Goal: Task Accomplishment & Management: Complete application form

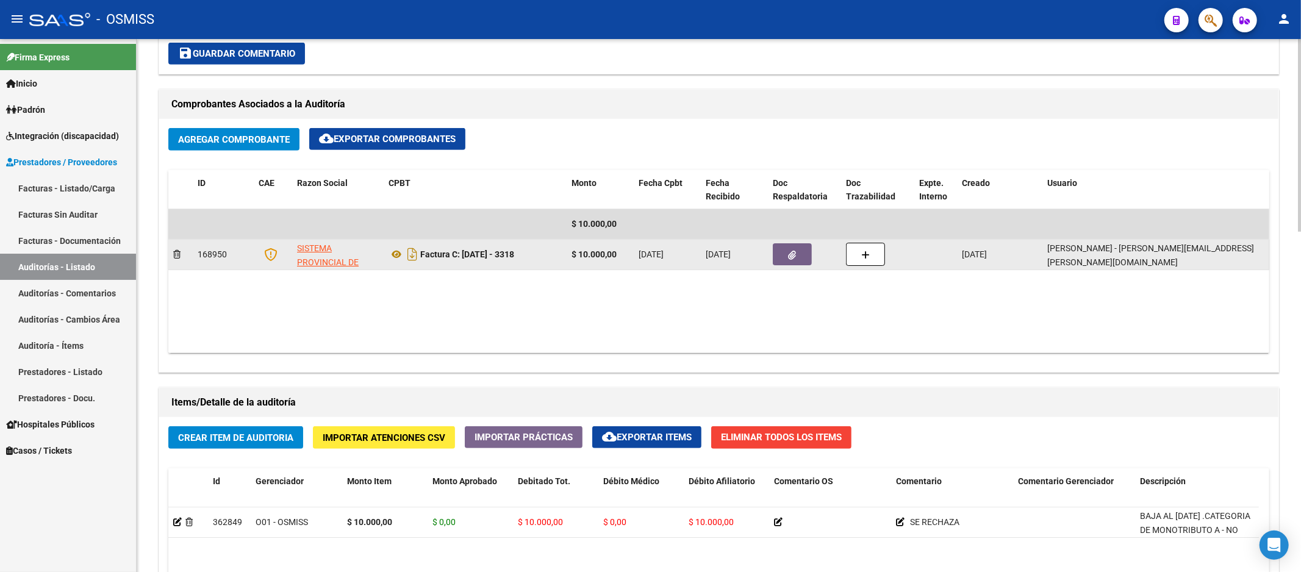
scroll to position [406, 0]
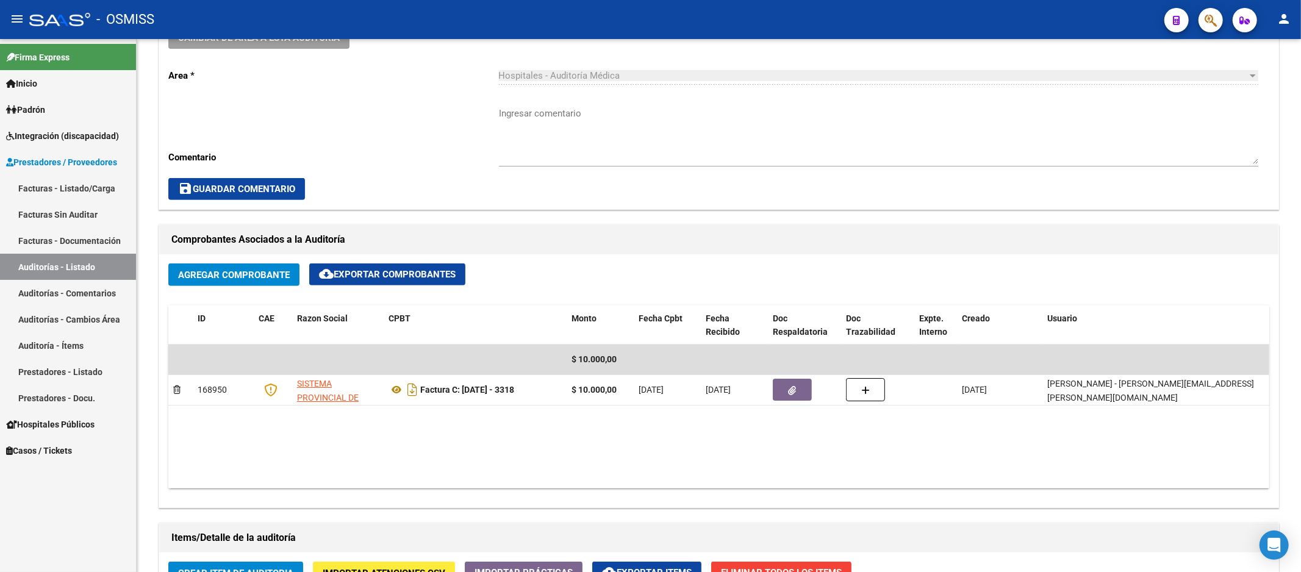
click at [110, 275] on link "Auditorías - Listado" at bounding box center [68, 267] width 136 height 26
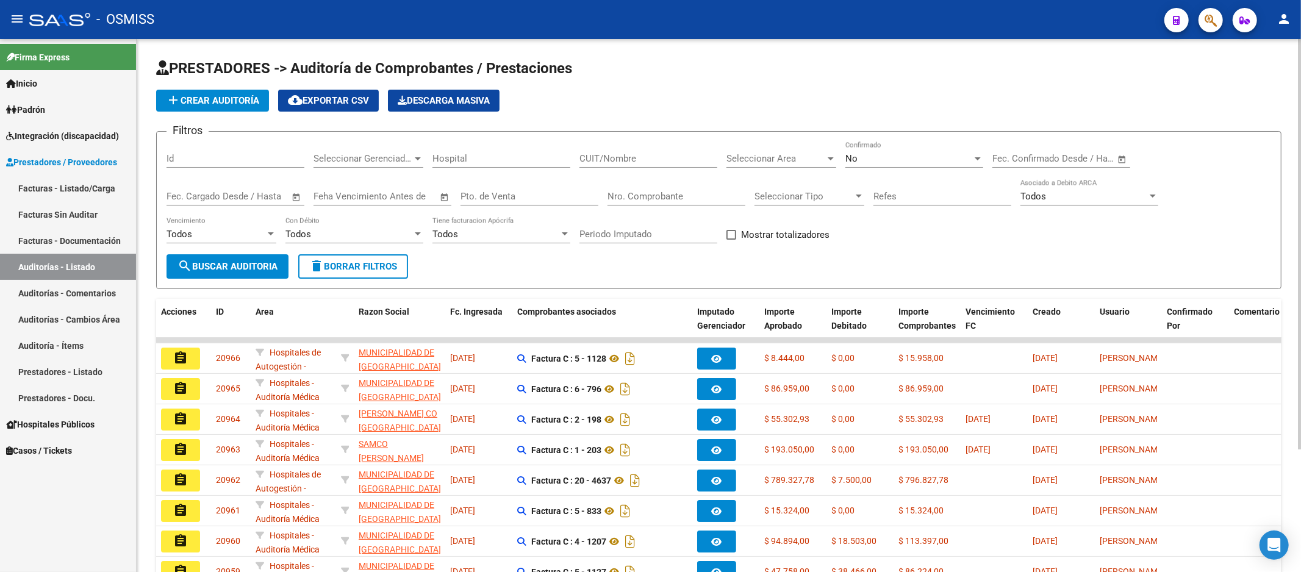
click at [546, 94] on div "add Crear Auditoría cloud_download Exportar CSV Descarga Masiva" at bounding box center [718, 101] width 1125 height 22
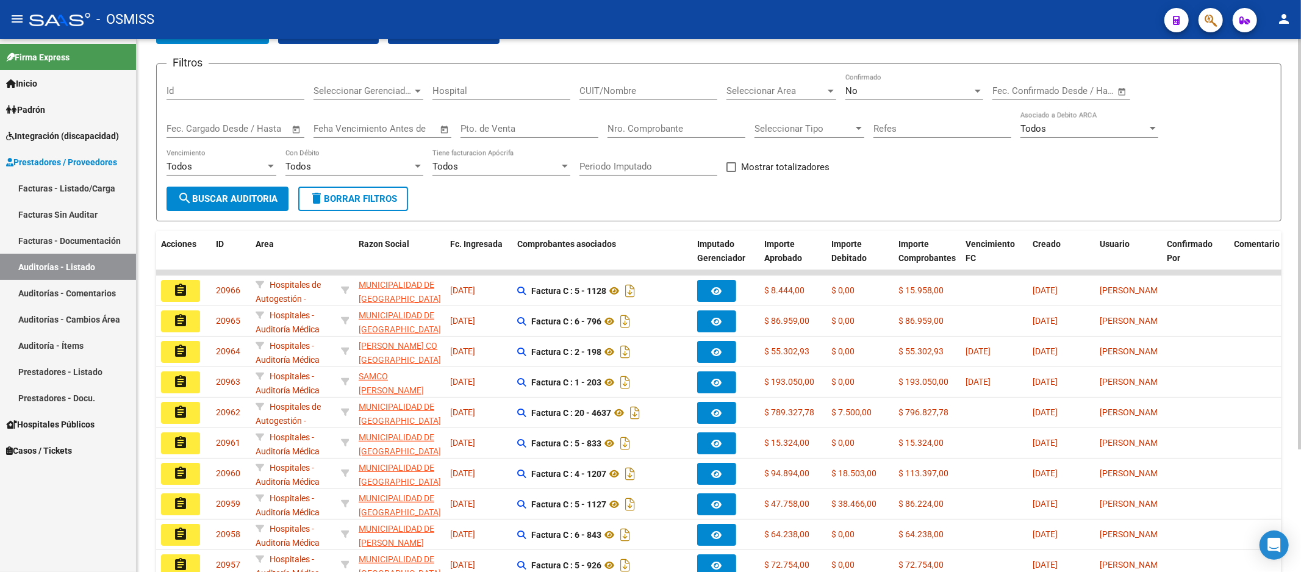
scroll to position [135, 0]
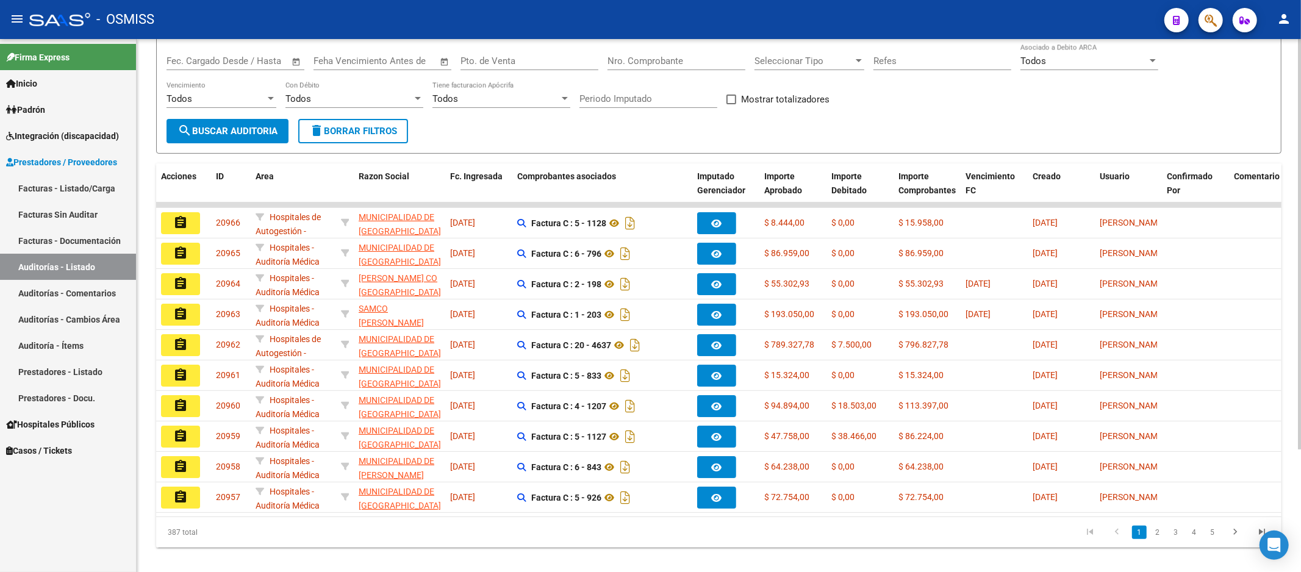
click at [616, 135] on form "Filtros Id Seleccionar Gerenciador Seleccionar Gerenciador Hospital CUIT/Nombre…" at bounding box center [718, 75] width 1125 height 158
click at [726, 133] on form "Filtros Id Seleccionar Gerenciador Seleccionar Gerenciador Hospital CUIT/Nombre…" at bounding box center [718, 75] width 1125 height 158
click at [870, 101] on div "Filtros Id Seleccionar Gerenciador Seleccionar Gerenciador Hospital CUIT/Nombre…" at bounding box center [718, 62] width 1104 height 113
click at [108, 263] on link "Auditorías - Listado" at bounding box center [68, 267] width 136 height 26
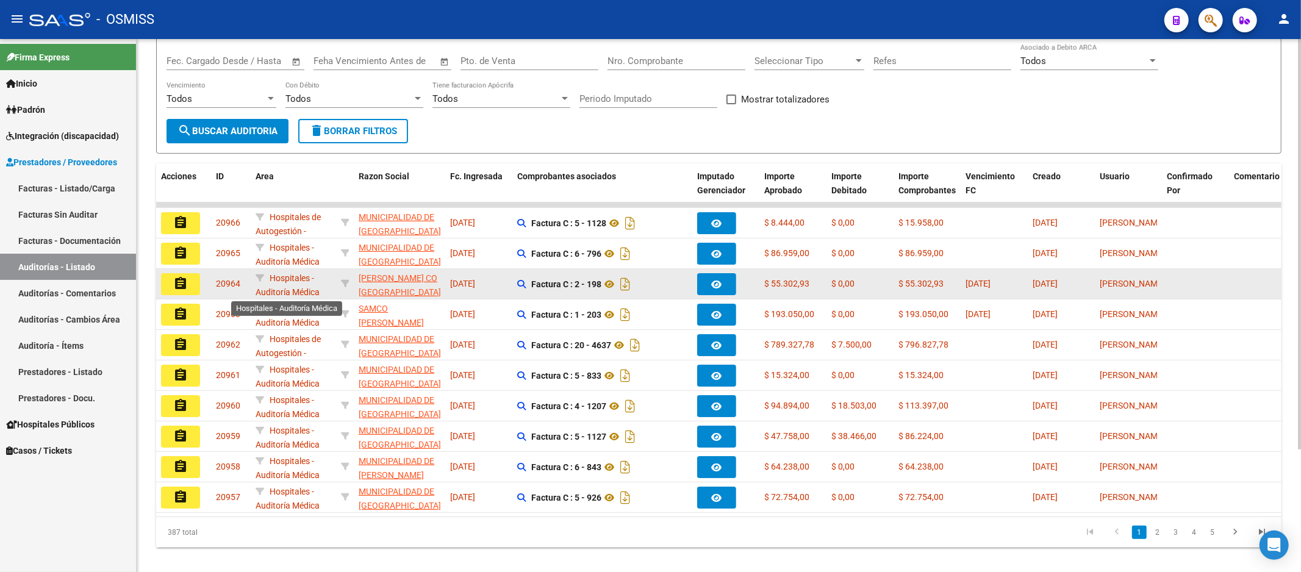
scroll to position [0, 0]
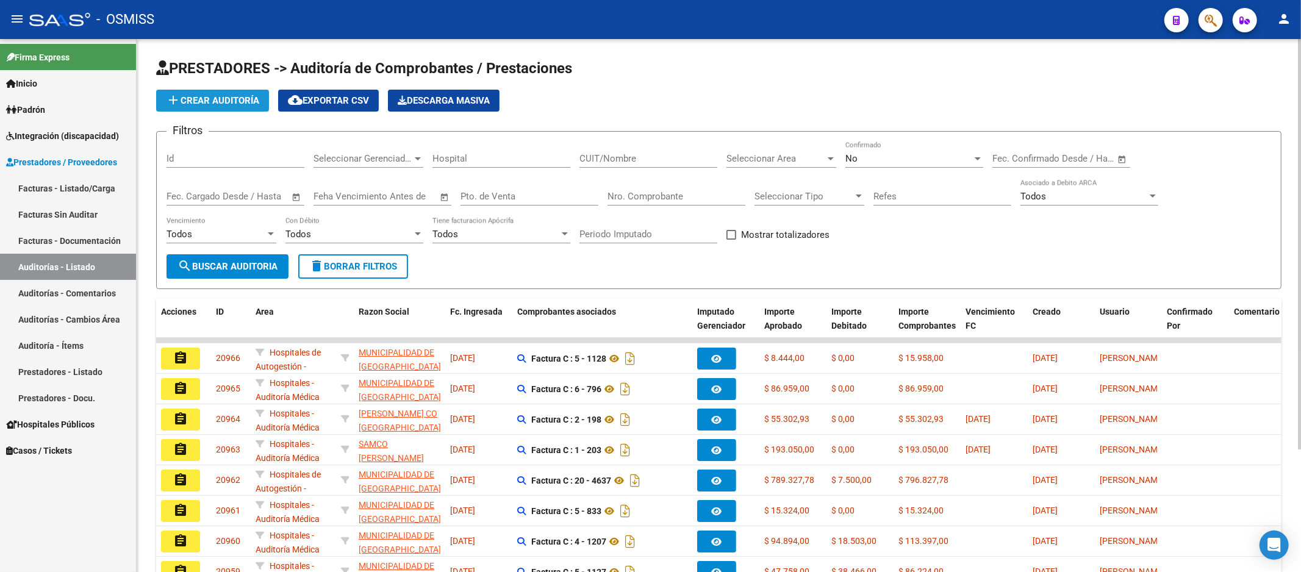
click at [252, 110] on button "add Crear Auditoría" at bounding box center [212, 101] width 113 height 22
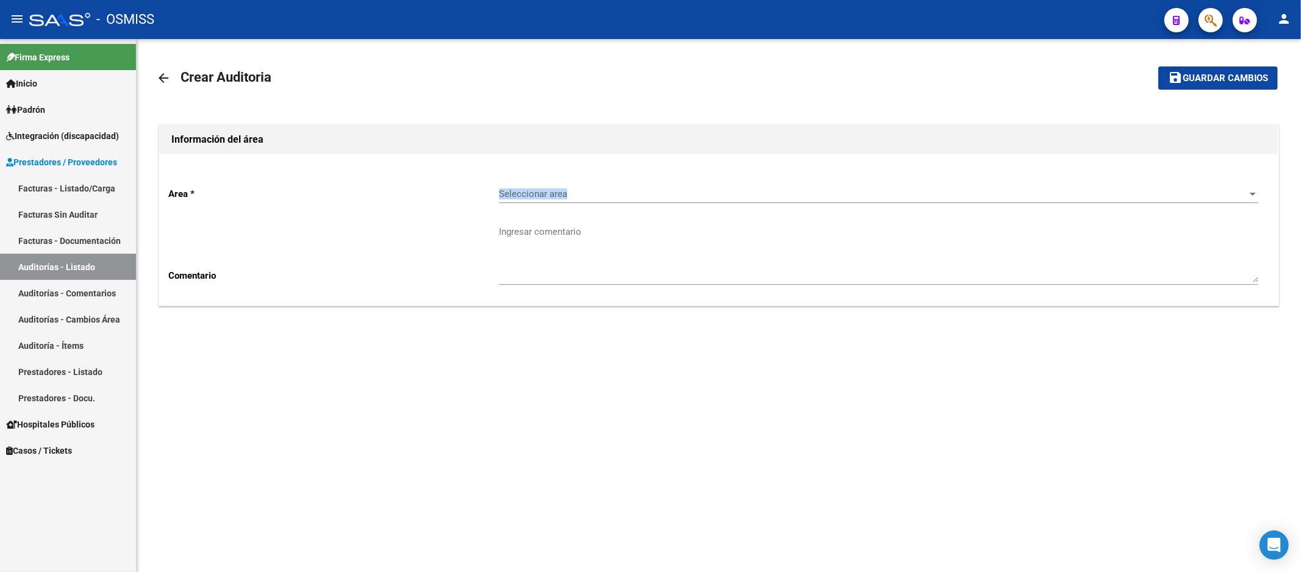
click at [667, 188] on div "Seleccionar area Seleccionar area" at bounding box center [878, 190] width 759 height 26
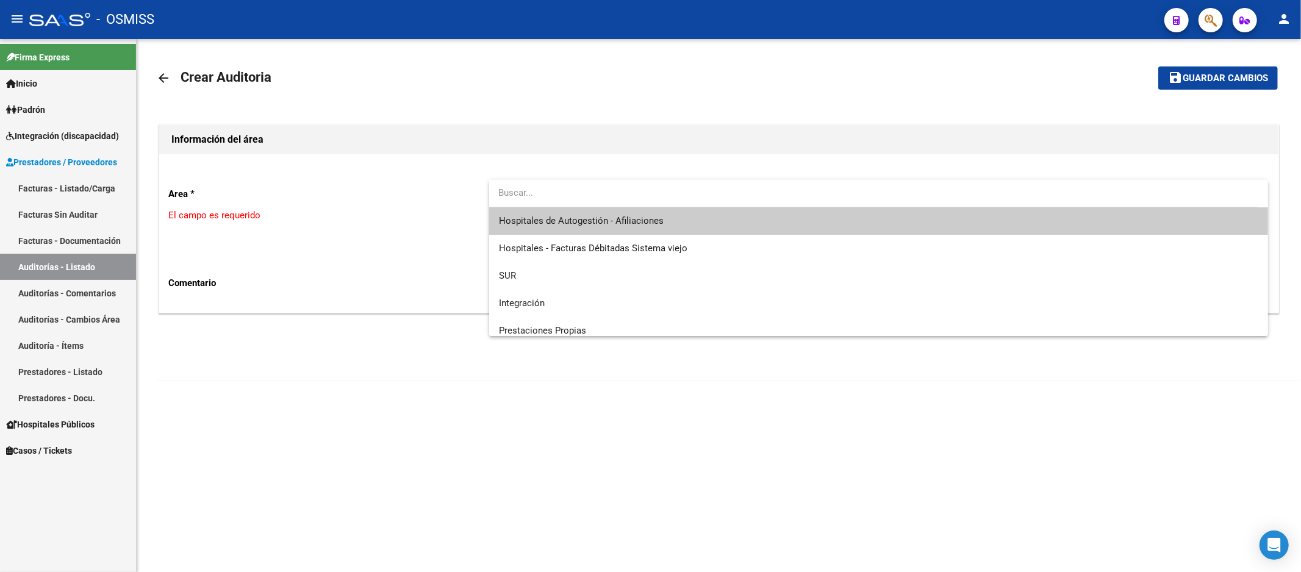
click at [669, 209] on span "Hospitales de Autogestión - Afiliaciones" at bounding box center [879, 220] width 760 height 27
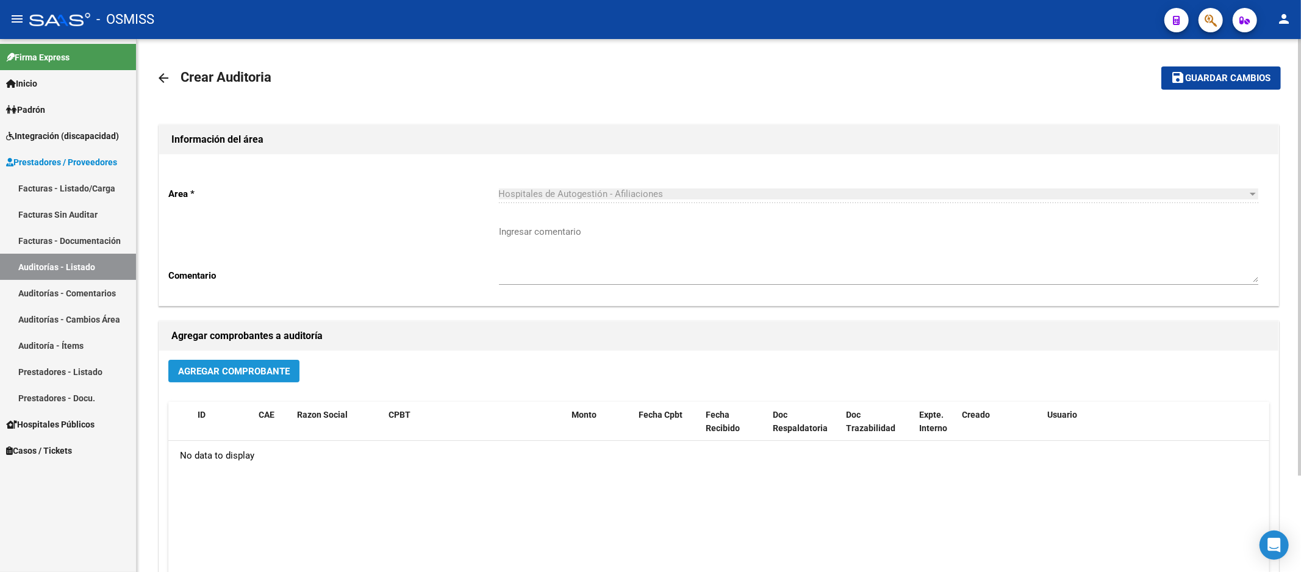
click at [249, 382] on button "Agregar Comprobante" at bounding box center [233, 371] width 131 height 23
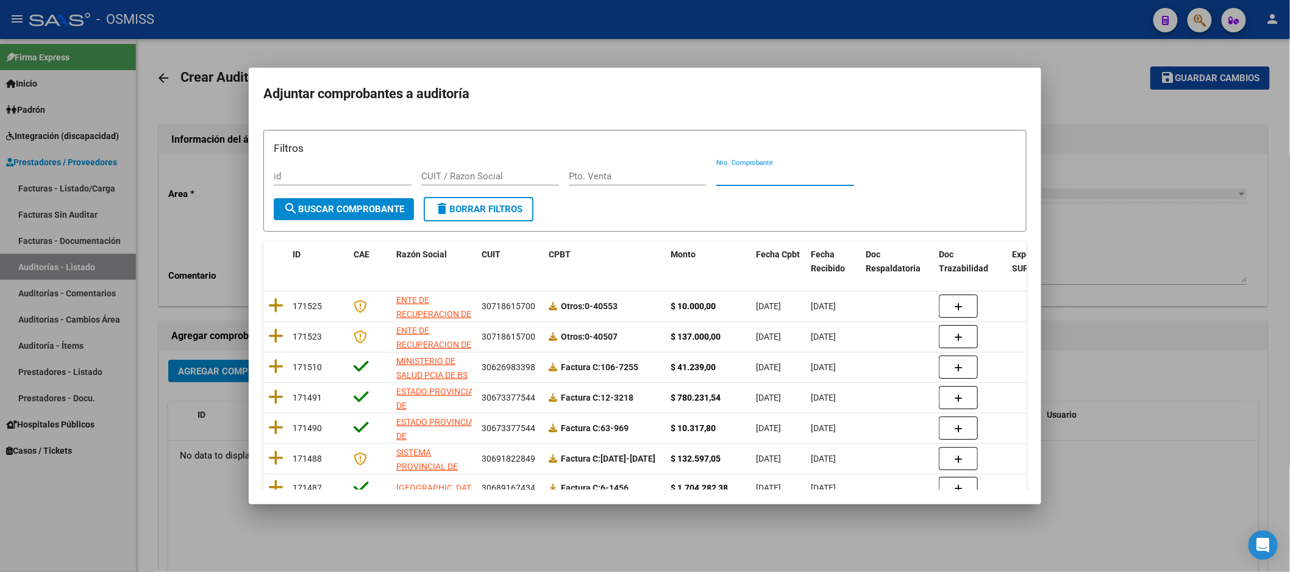
click at [771, 179] on input "Nro. Comprobante" at bounding box center [785, 176] width 138 height 11
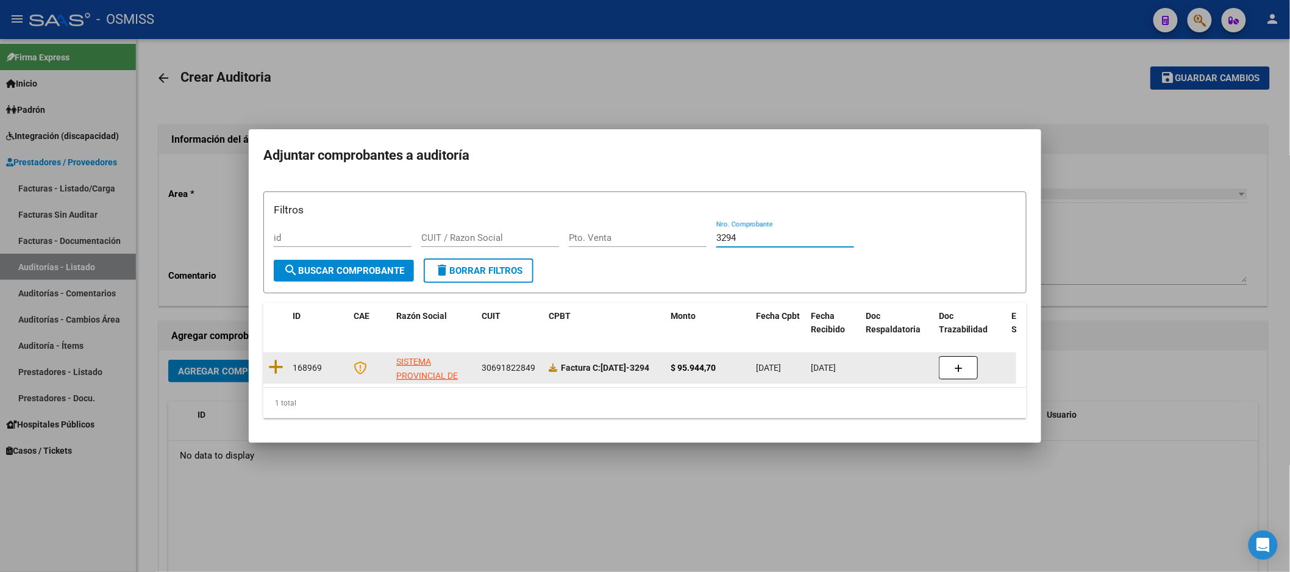
type input "3294"
click at [273, 370] on div at bounding box center [275, 368] width 15 height 19
click at [273, 365] on icon at bounding box center [275, 367] width 15 height 17
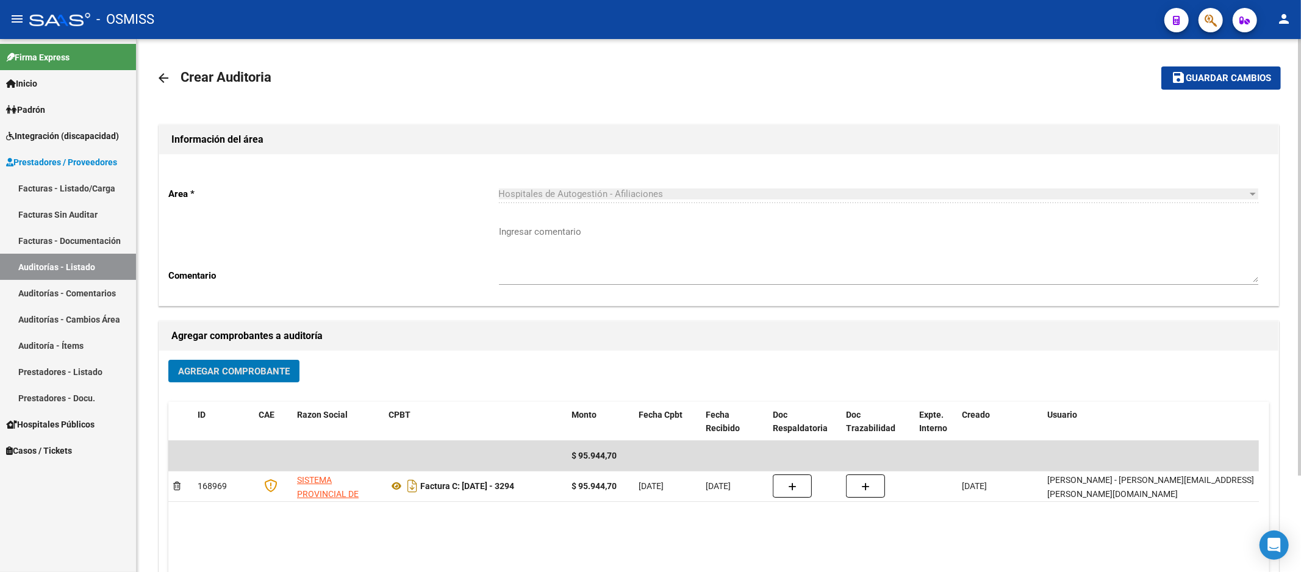
click at [1173, 94] on mat-toolbar-row "save Guardar cambios" at bounding box center [1164, 78] width 234 height 39
click at [1170, 90] on mat-toolbar-row "save Guardar cambios" at bounding box center [1164, 78] width 234 height 39
click at [1214, 99] on div "arrow_back Crear Auditoria save Guardar cambios Información del área Area * Hos…" at bounding box center [718, 353] width 1125 height 588
click at [1201, 52] on div "arrow_back Crear Auditoria save Guardar cambios Información del área Area * Hos…" at bounding box center [719, 365] width 1164 height 652
click at [1205, 80] on span "Guardar cambios" at bounding box center [1227, 78] width 85 height 11
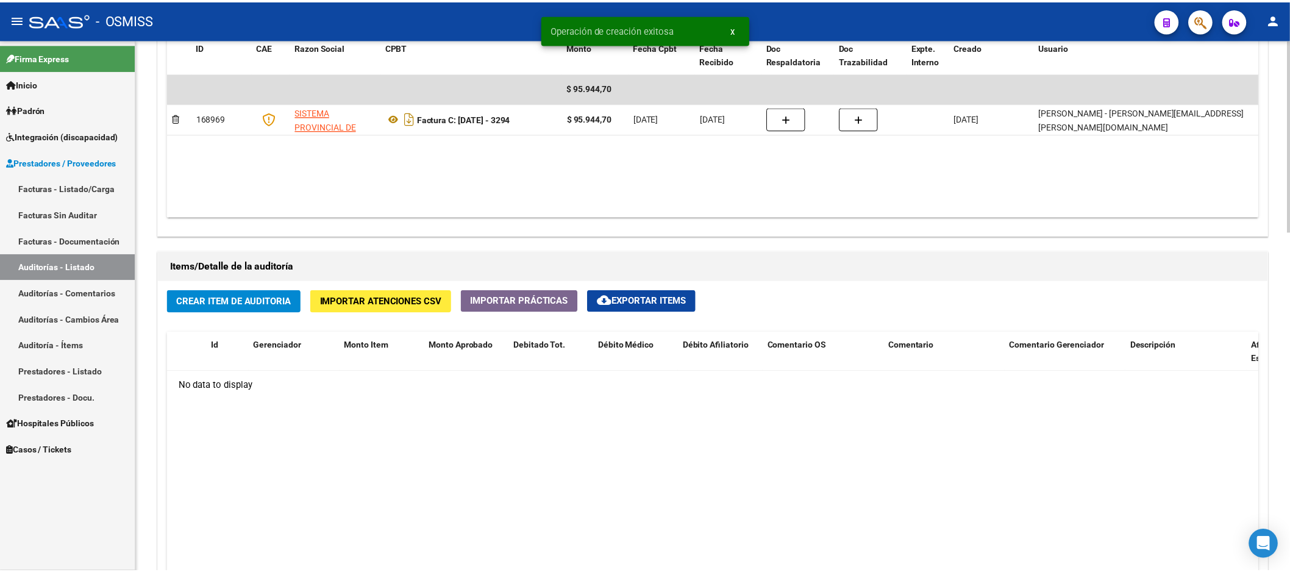
scroll to position [813, 0]
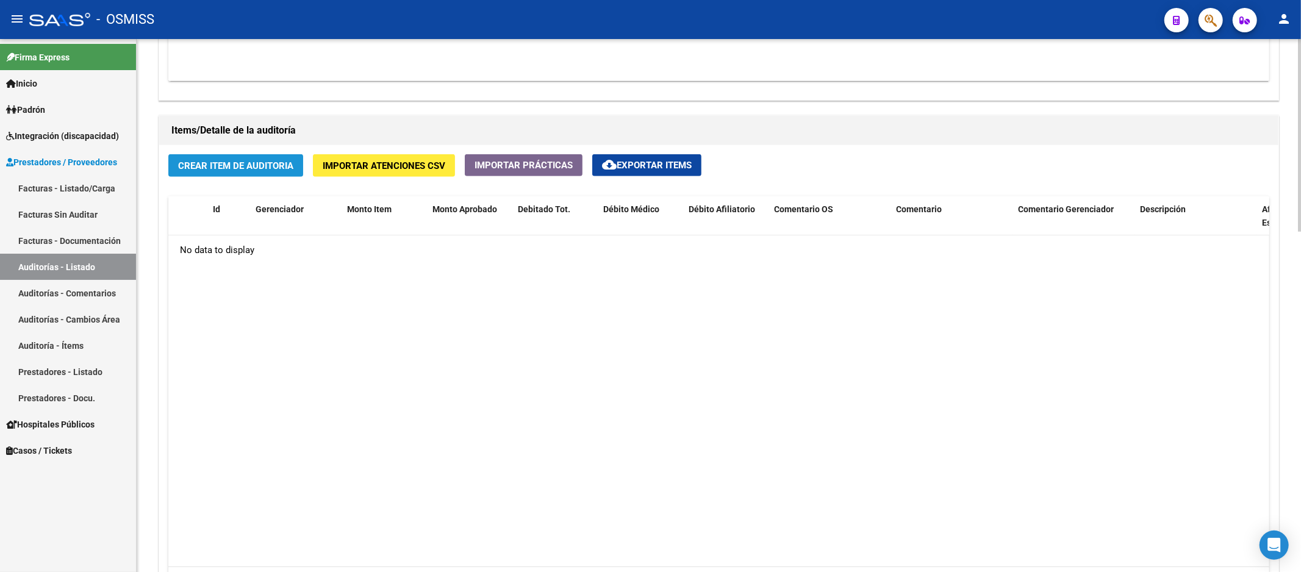
click at [265, 166] on span "Crear Item de Auditoria" at bounding box center [235, 165] width 115 height 11
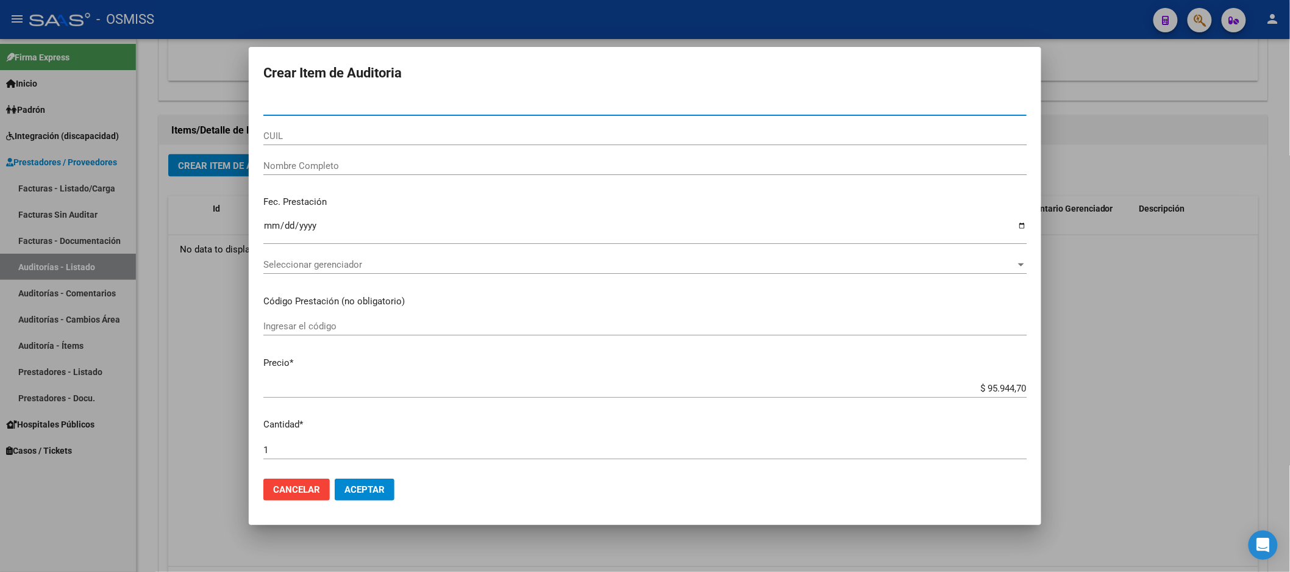
click at [303, 116] on div "Nro Documento" at bounding box center [644, 112] width 763 height 30
click at [303, 107] on input "Nro Documento" at bounding box center [644, 106] width 763 height 11
paste input "36041345"
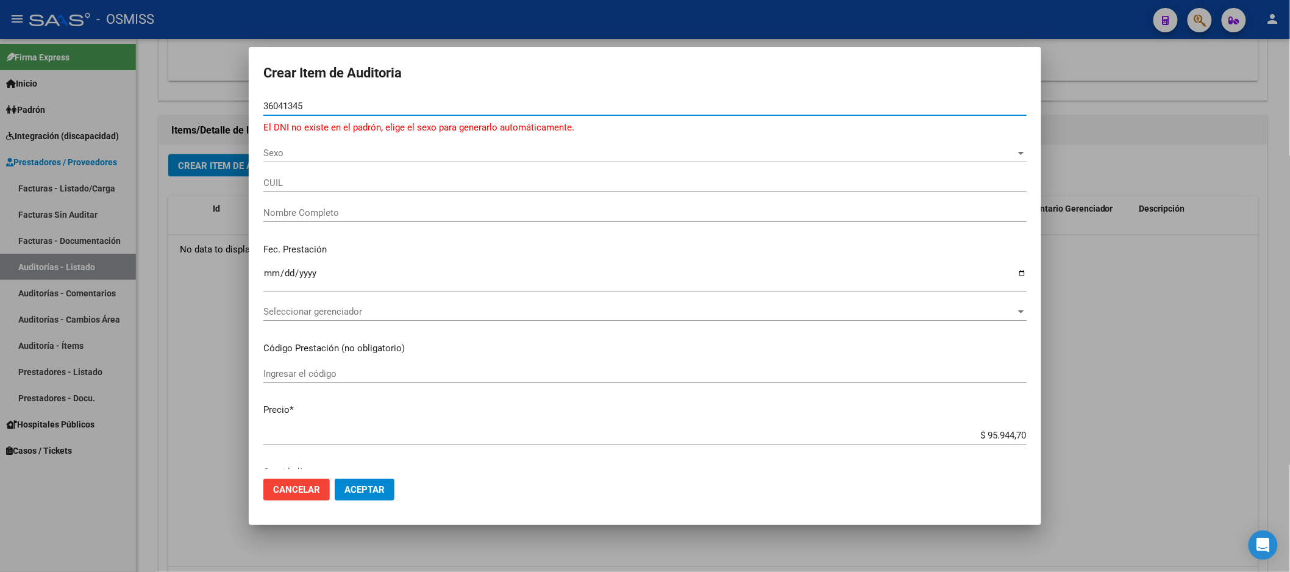
type input "36041345"
click at [264, 263] on div "Fec. Prestación Ingresar la fecha" at bounding box center [644, 269] width 763 height 70
click at [277, 150] on span "Sexo" at bounding box center [639, 153] width 752 height 11
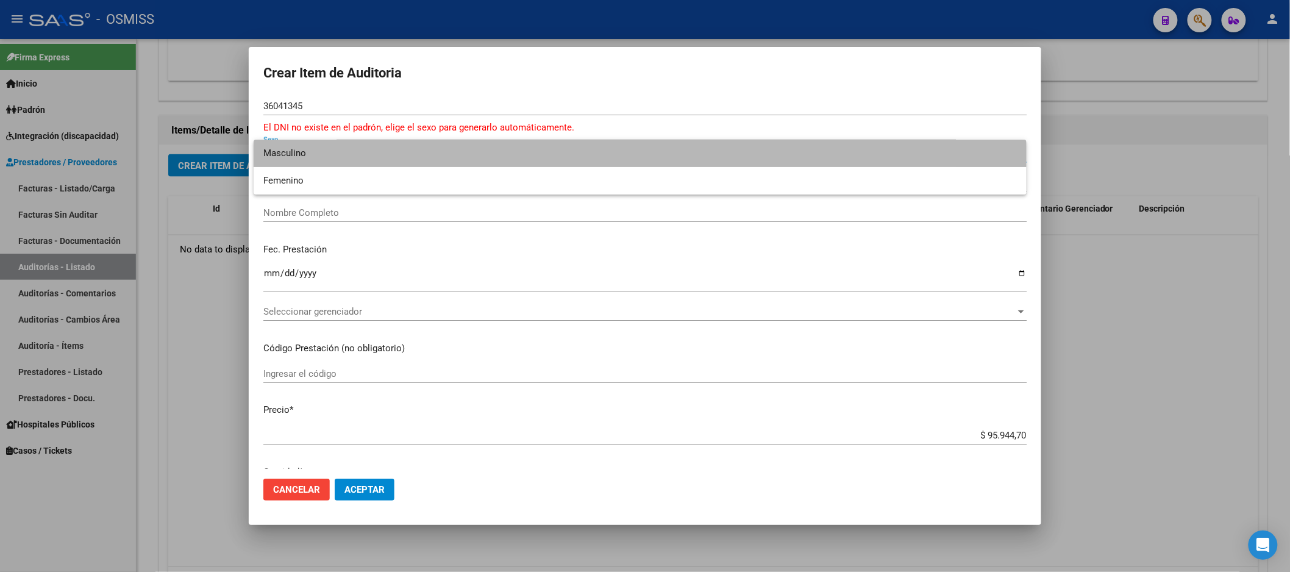
click at [295, 159] on span "Masculino" at bounding box center [640, 153] width 754 height 27
type input "20360413455"
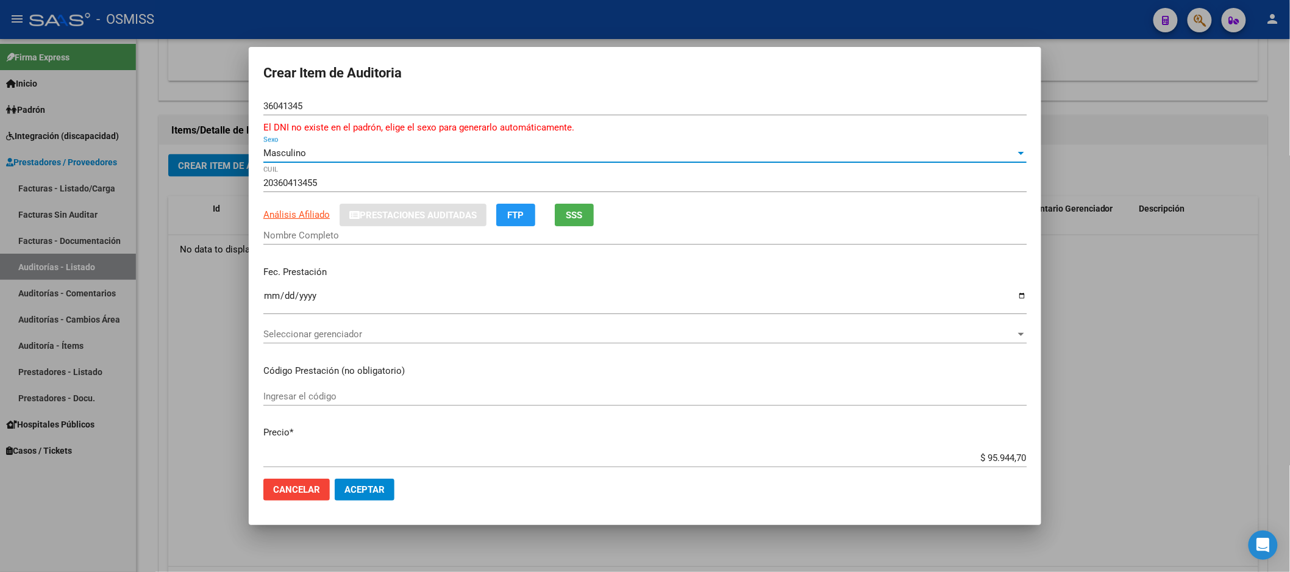
type input "[PERSON_NAME] [PERSON_NAME]"
click at [265, 291] on input "Ingresar la fecha" at bounding box center [644, 301] width 763 height 20
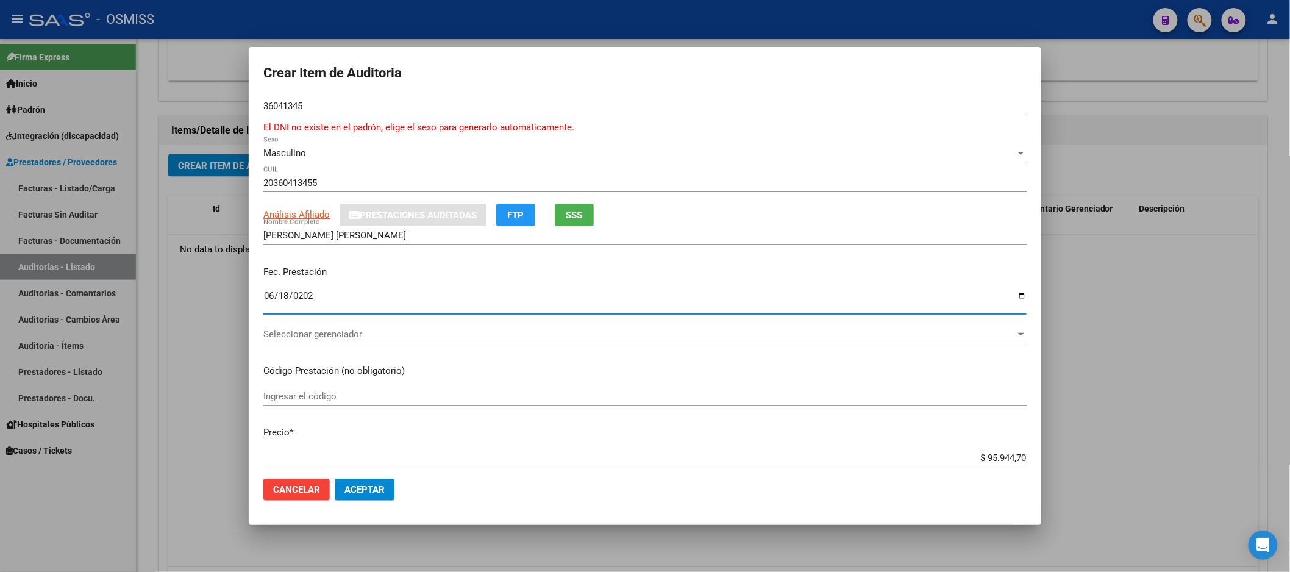
type input "[DATE]"
click at [344, 343] on div "Seleccionar gerenciador Seleccionar gerenciador" at bounding box center [644, 334] width 763 height 18
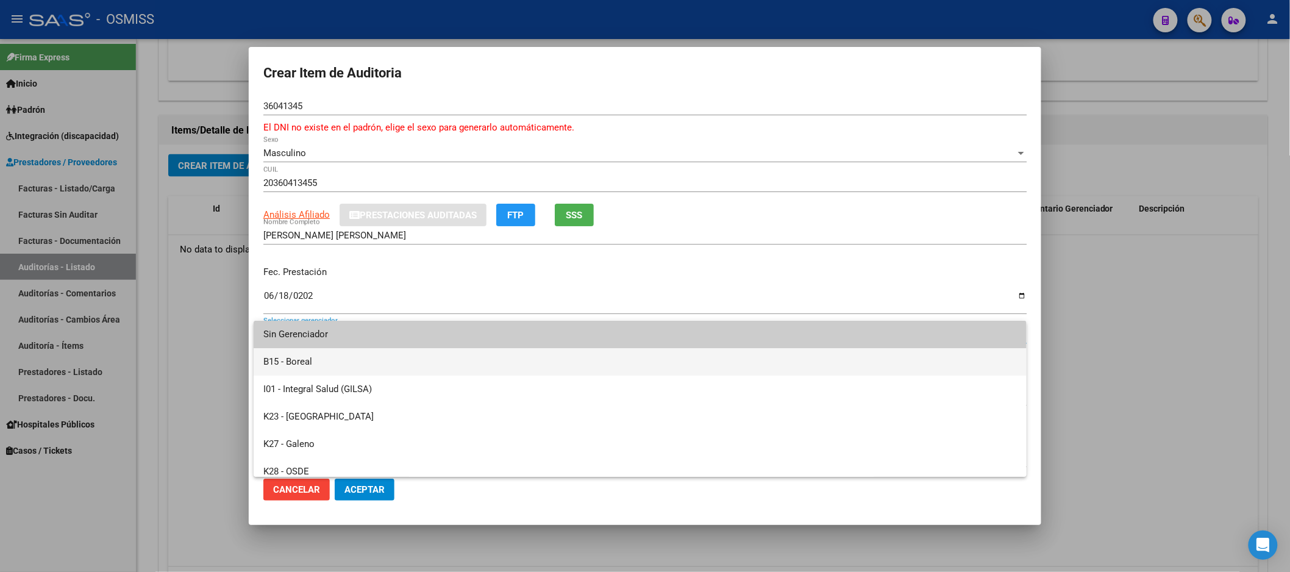
scroll to position [68, 0]
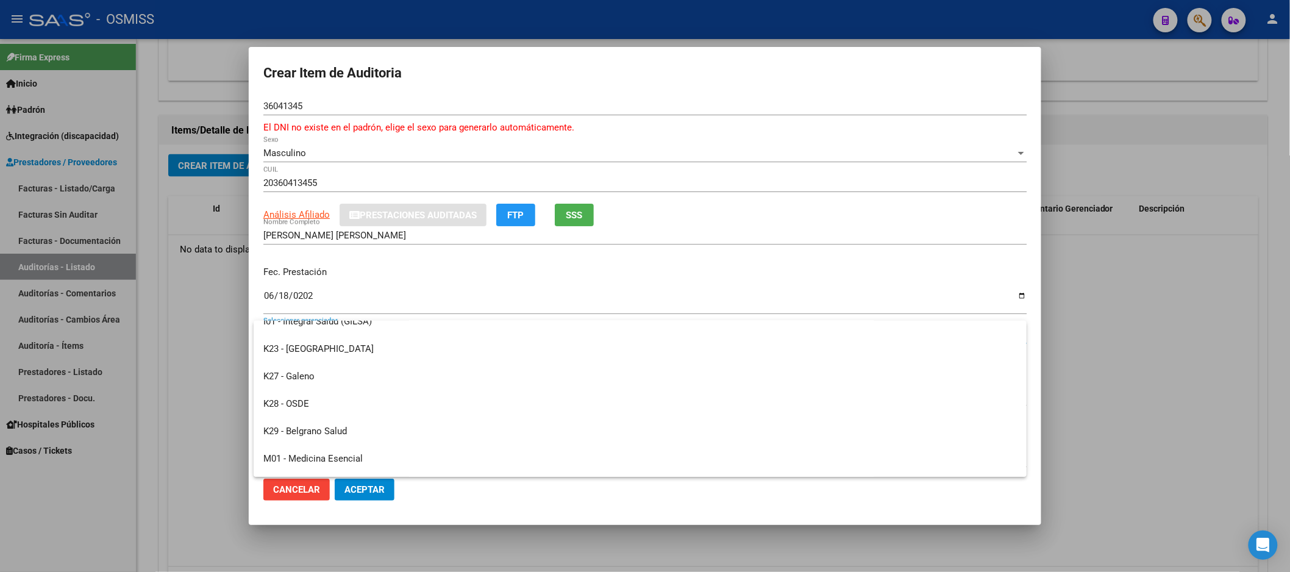
click at [598, 261] on div at bounding box center [645, 286] width 1290 height 572
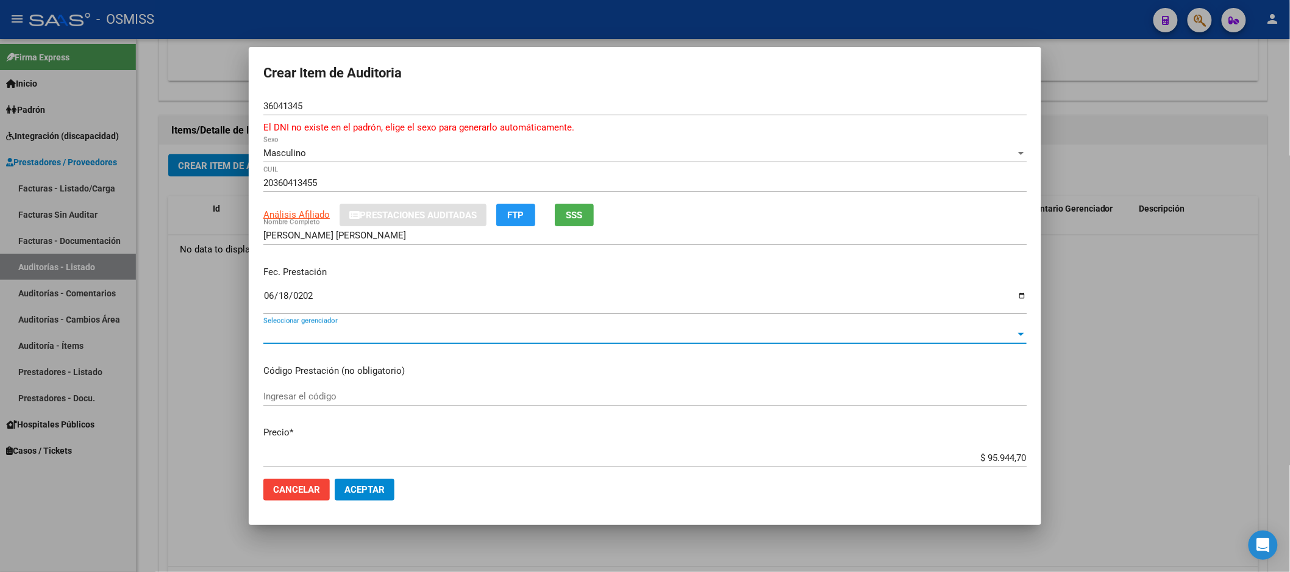
click at [345, 338] on span "Seleccionar gerenciador" at bounding box center [639, 334] width 752 height 11
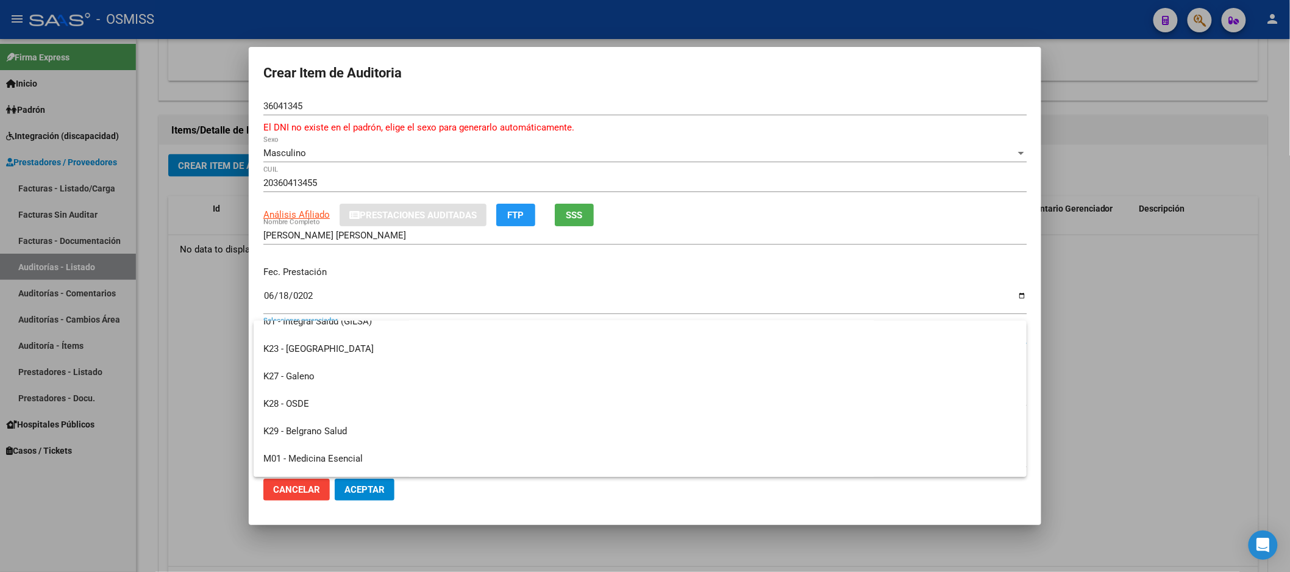
scroll to position [0, 0]
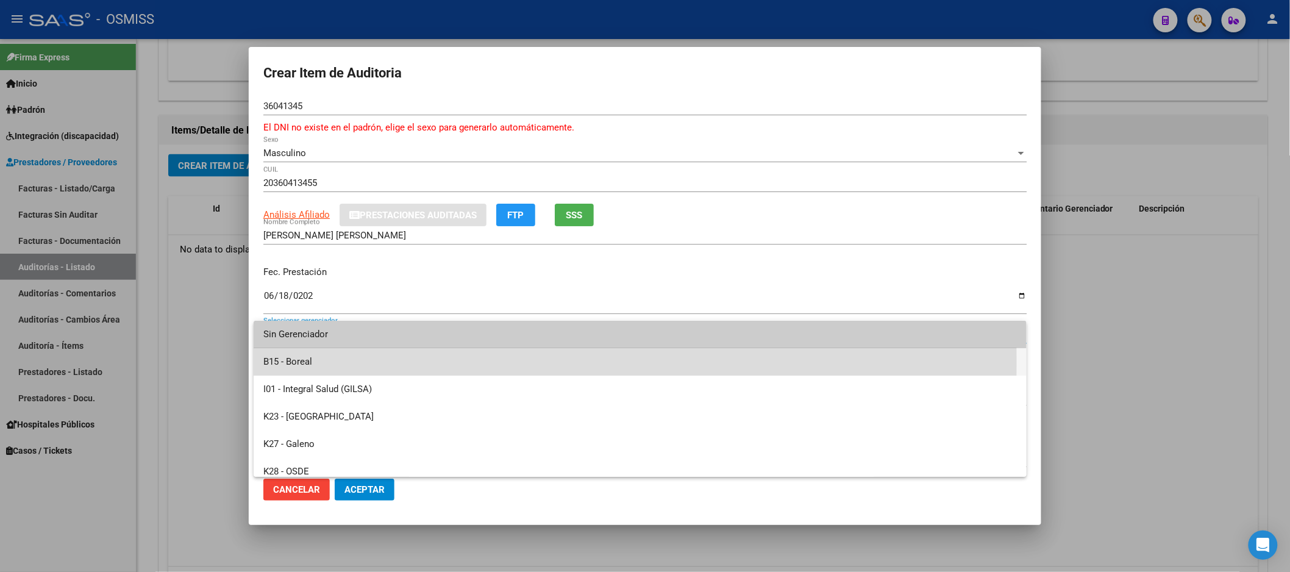
click at [310, 362] on span "B15 - Boreal" at bounding box center [640, 361] width 754 height 27
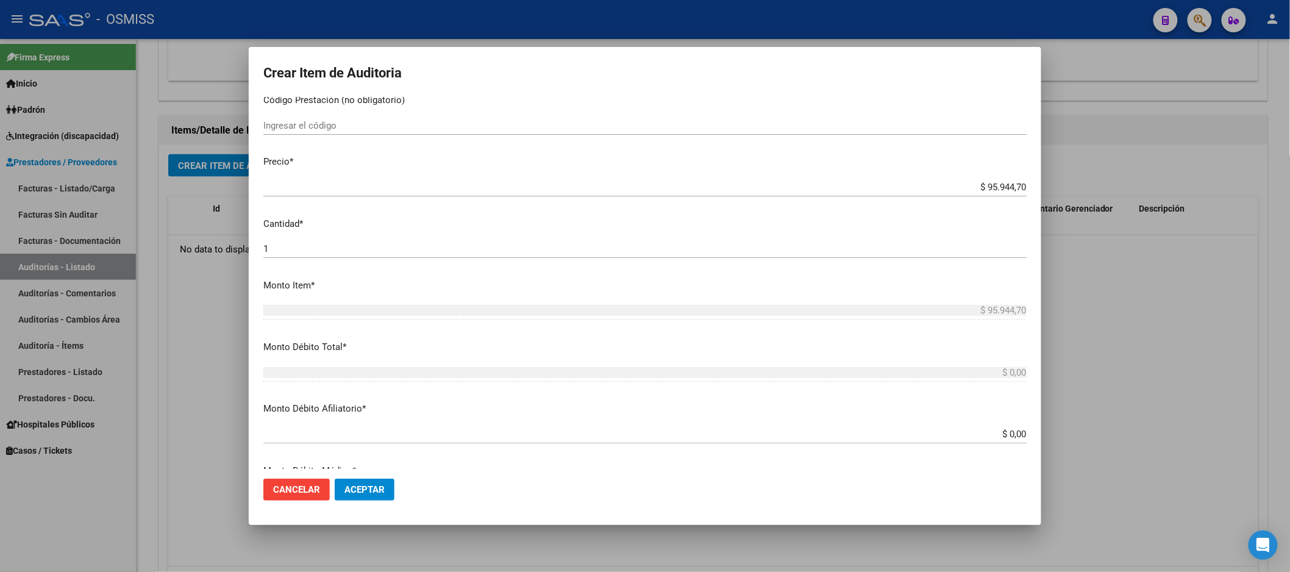
scroll to position [338, 0]
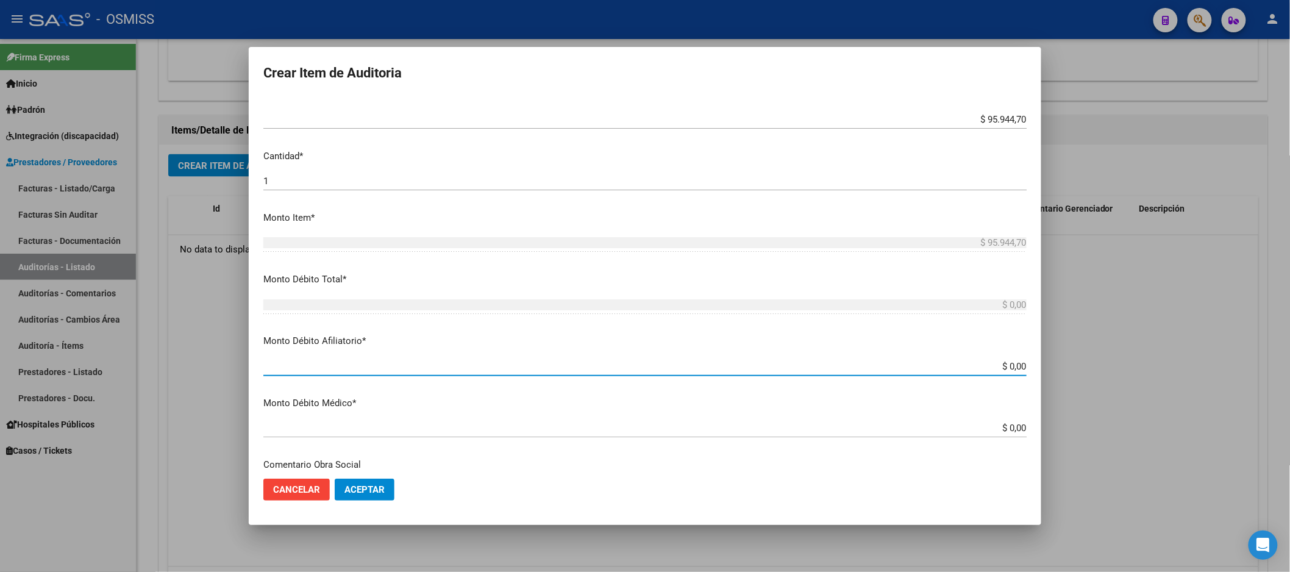
drag, startPoint x: 954, startPoint y: 369, endPoint x: 1212, endPoint y: 337, distance: 259.9
click at [1208, 338] on div "Crear Item de Auditoria 36041345 Nro Documento El DNI no existe en el padrón, e…" at bounding box center [645, 286] width 1290 height 572
type input "$ 0,09"
type input "$ 0,95"
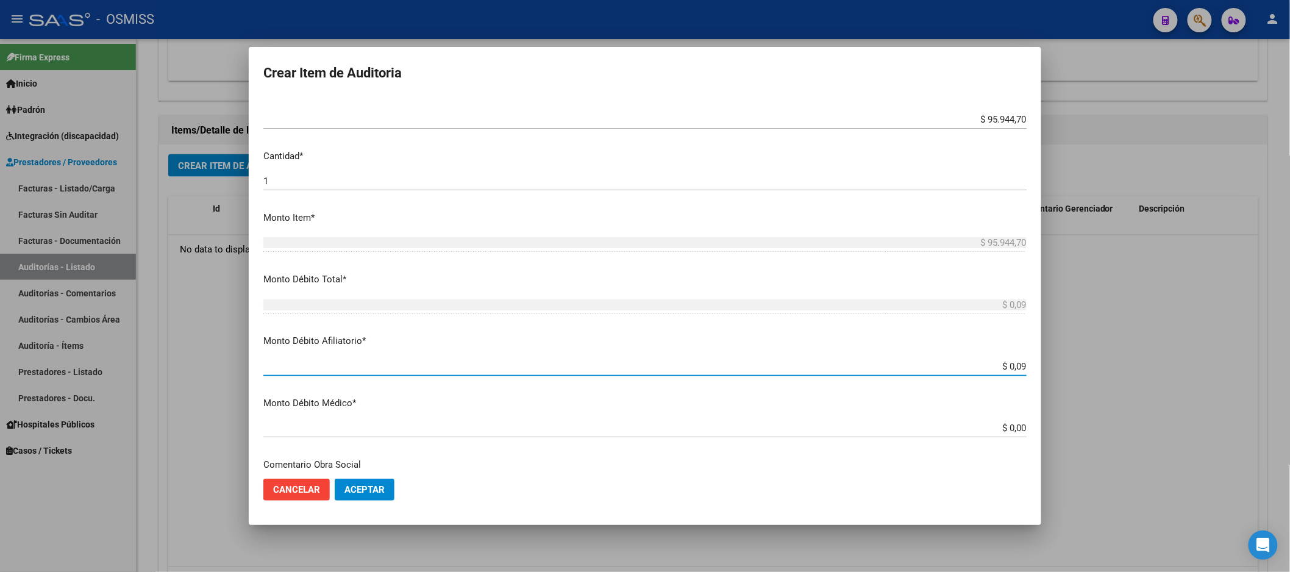
type input "$ 0,95"
type input "$ 9,59"
type input "$ 95,94"
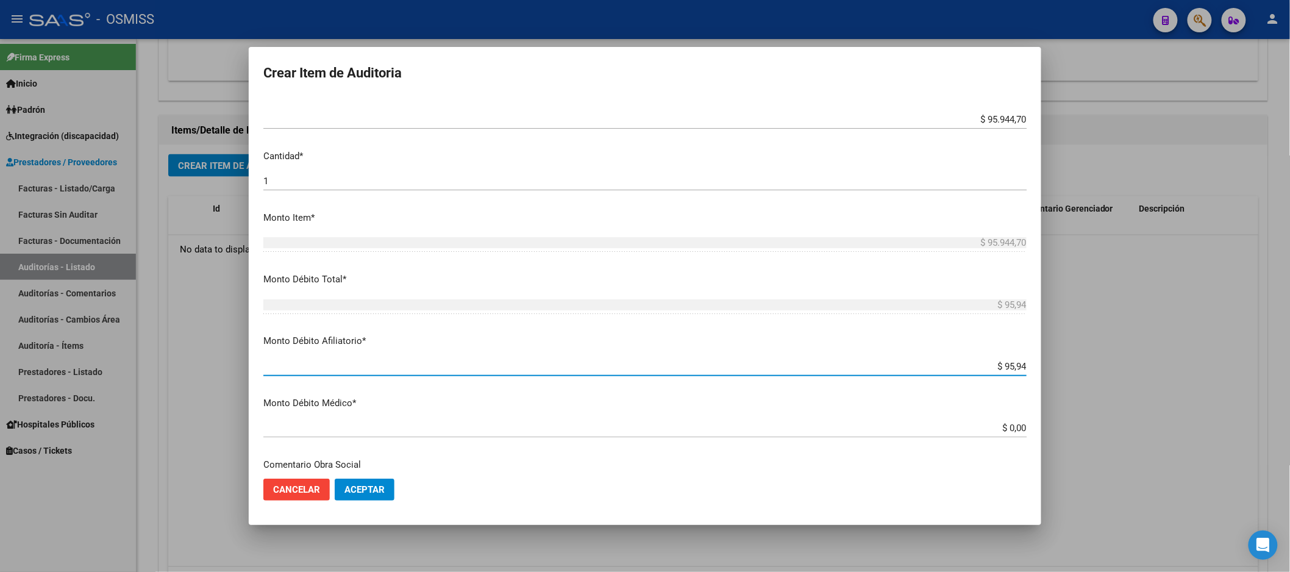
type input "$ 959,44"
type input "$ 9.594,47"
type input "$ 95.944,70"
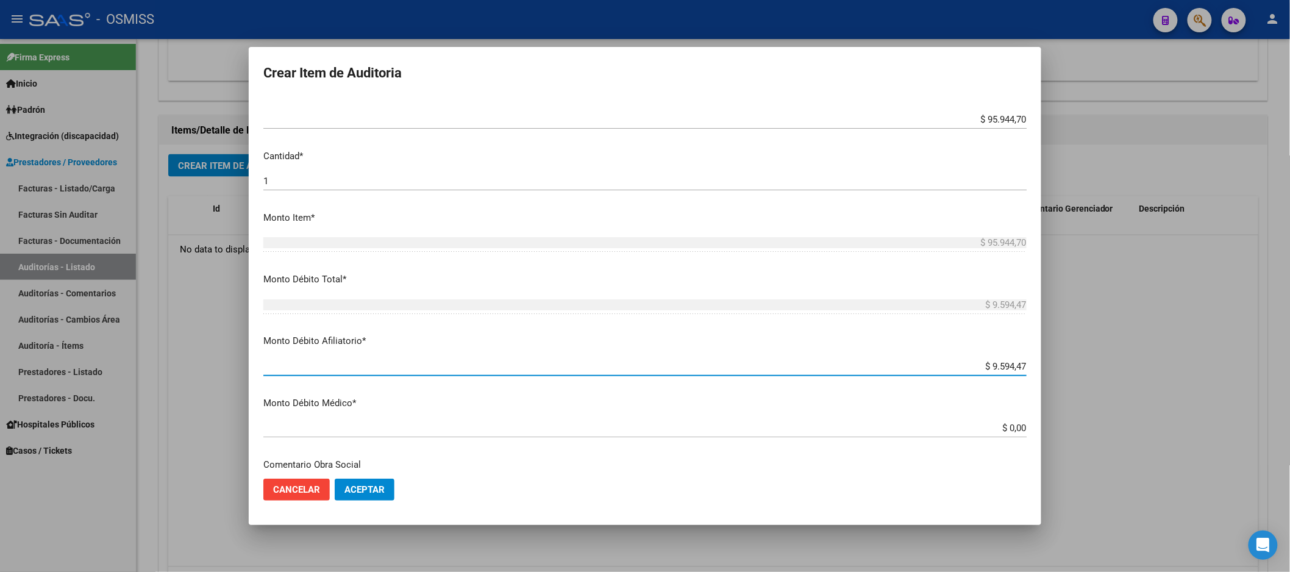
type input "$ 95.944,70"
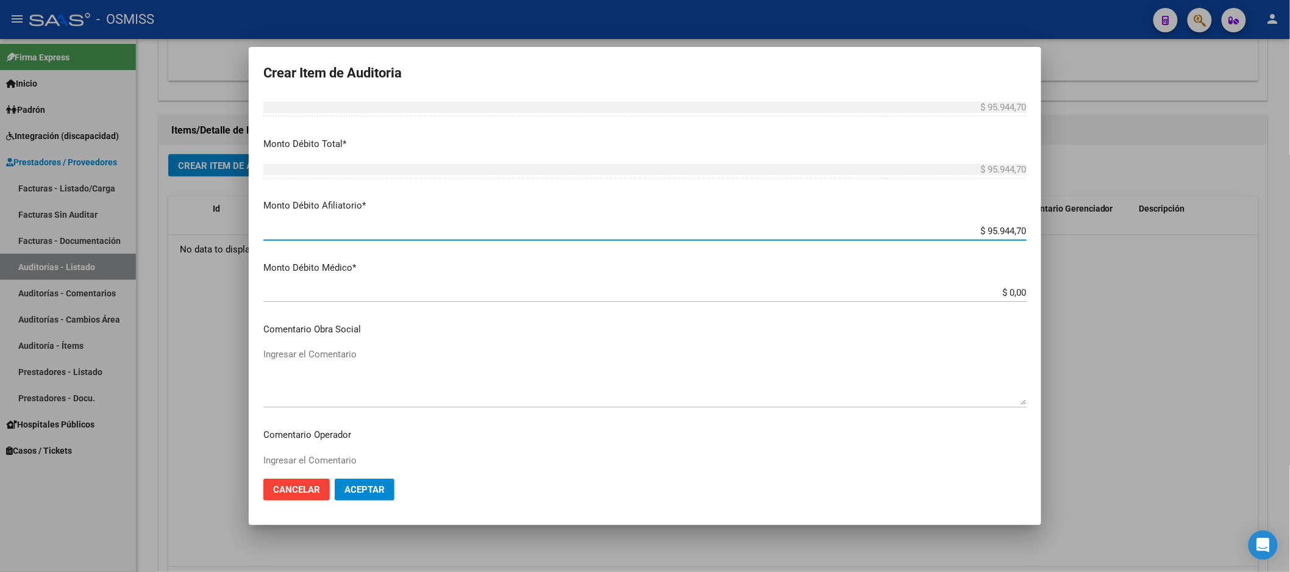
click at [384, 441] on p "Comentario Operador" at bounding box center [644, 435] width 763 height 14
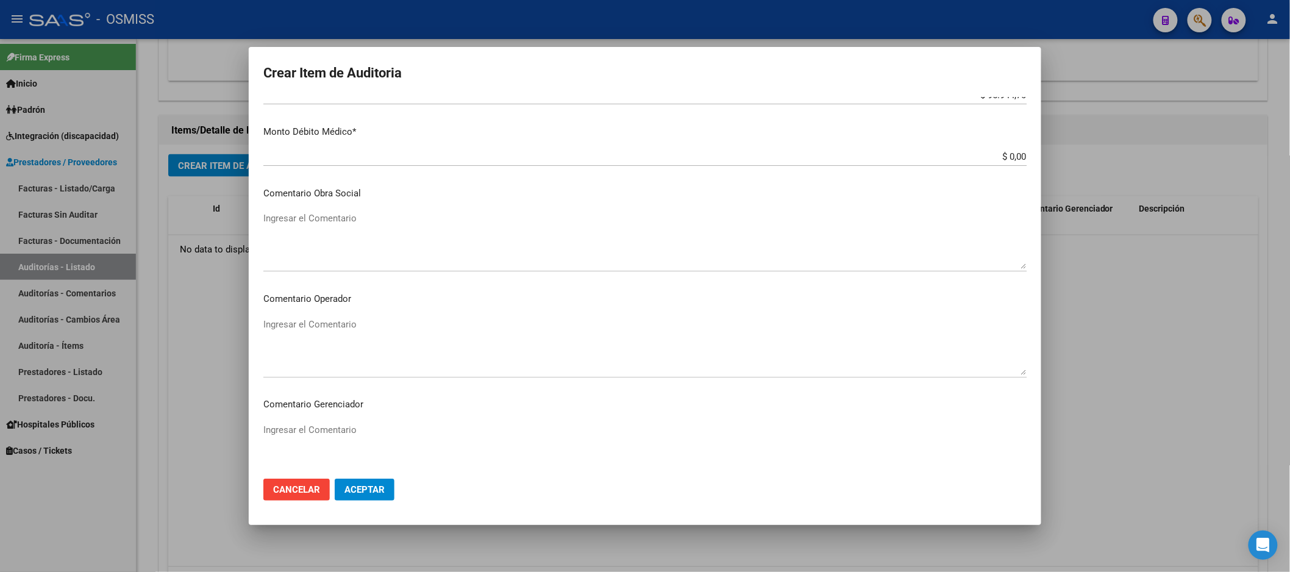
click at [370, 346] on textarea "Ingresar el Comentario" at bounding box center [644, 346] width 763 height 57
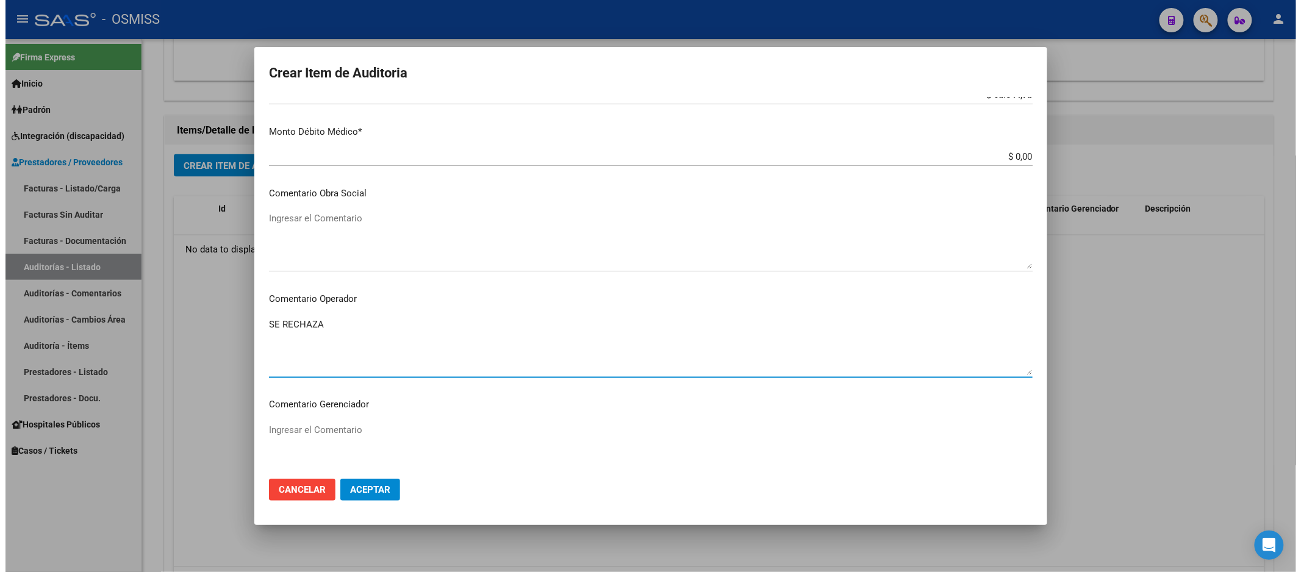
scroll to position [813, 0]
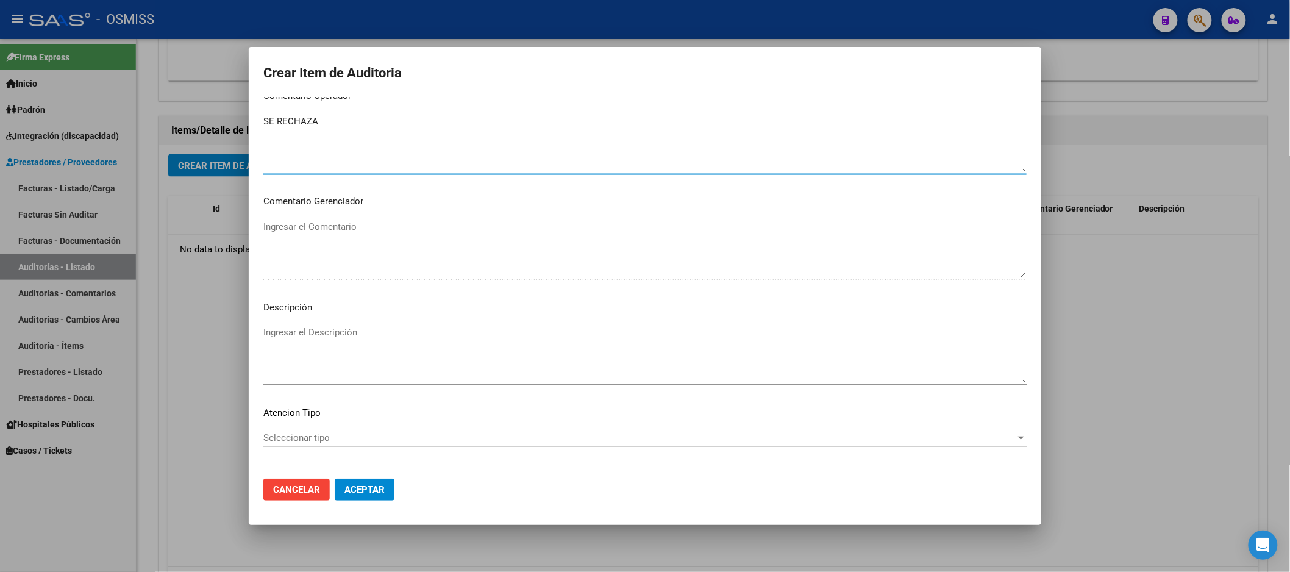
type textarea "SE RECHAZA"
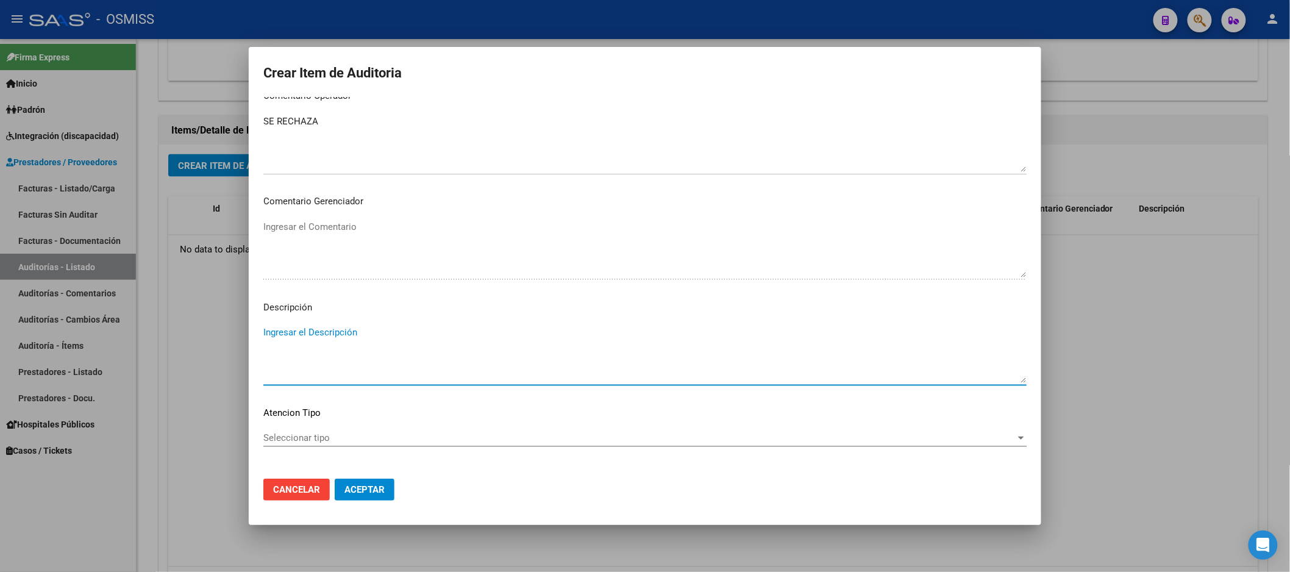
click at [361, 342] on textarea "Ingresar el Descripción" at bounding box center [644, 354] width 763 height 57
paste textarea "Según [PERSON_NAME] SICOSS AFIP, declaracion juarada informada por el empleador…"
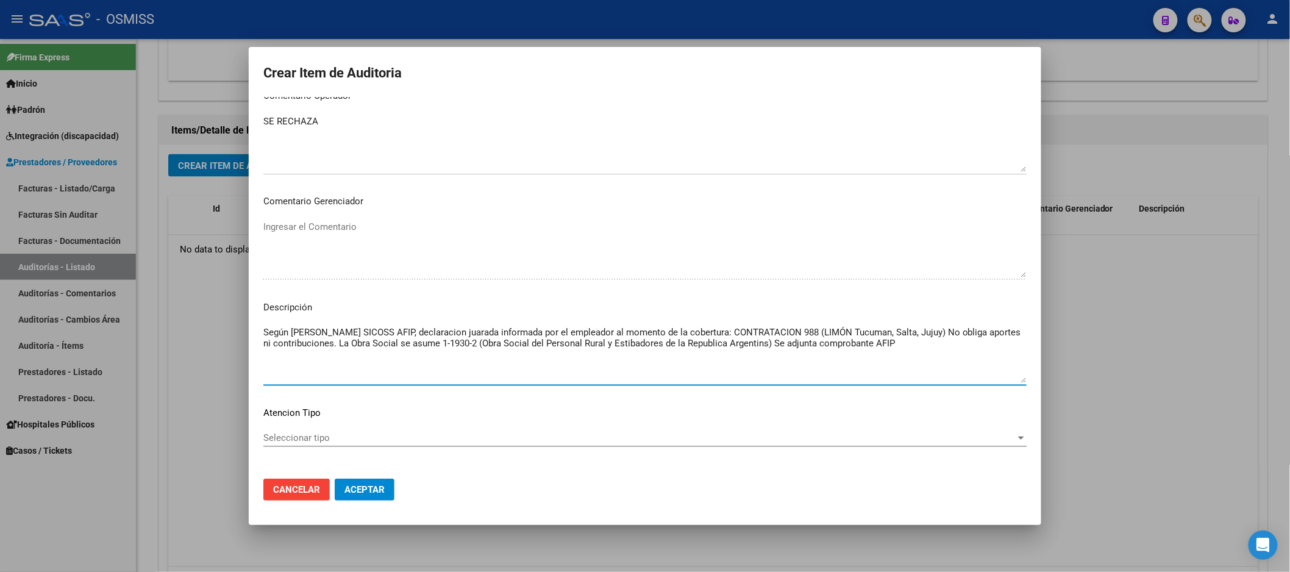
type textarea "Según [PERSON_NAME] SICOSS AFIP, declaracion juarada informada por el empleador…"
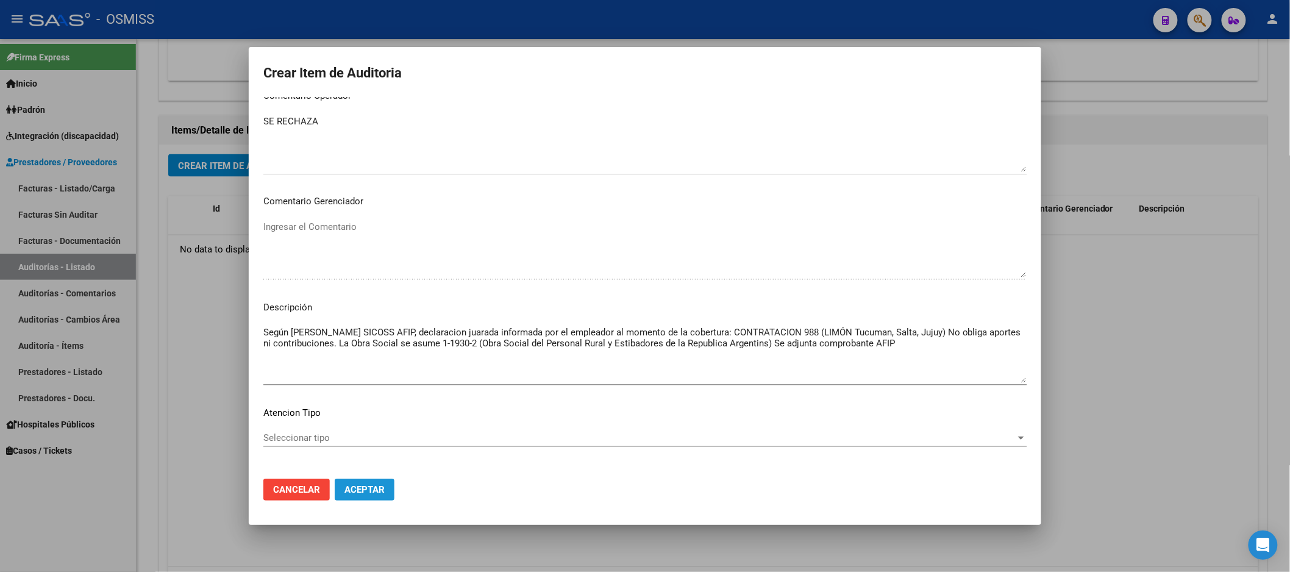
click at [368, 492] on span "Aceptar" at bounding box center [365, 489] width 40 height 11
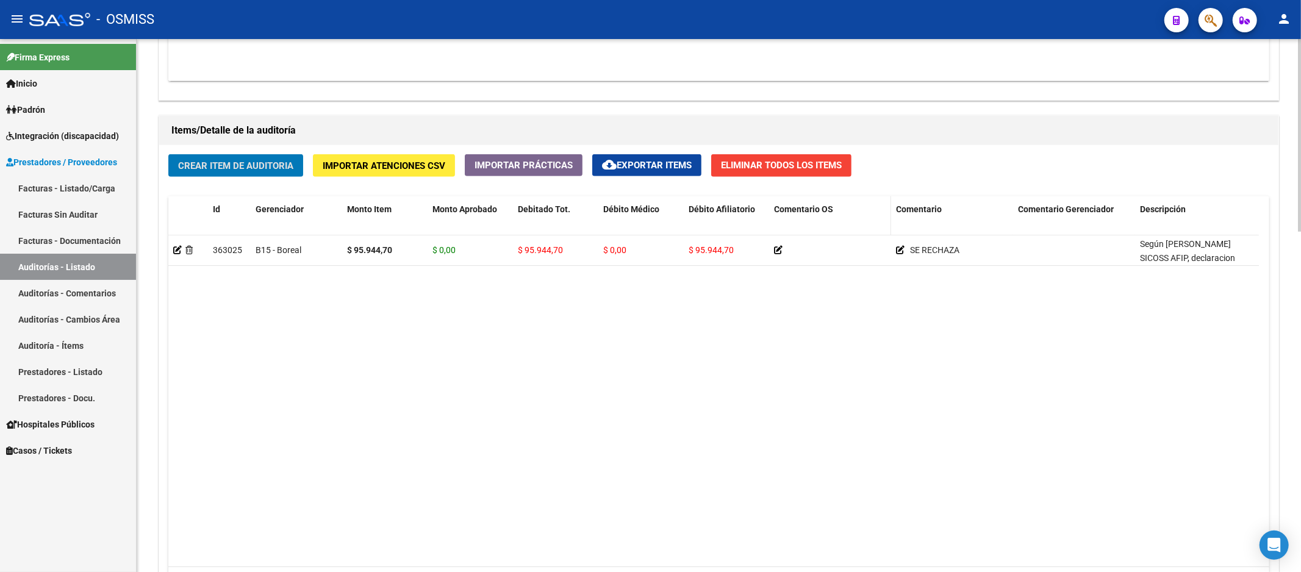
scroll to position [610, 0]
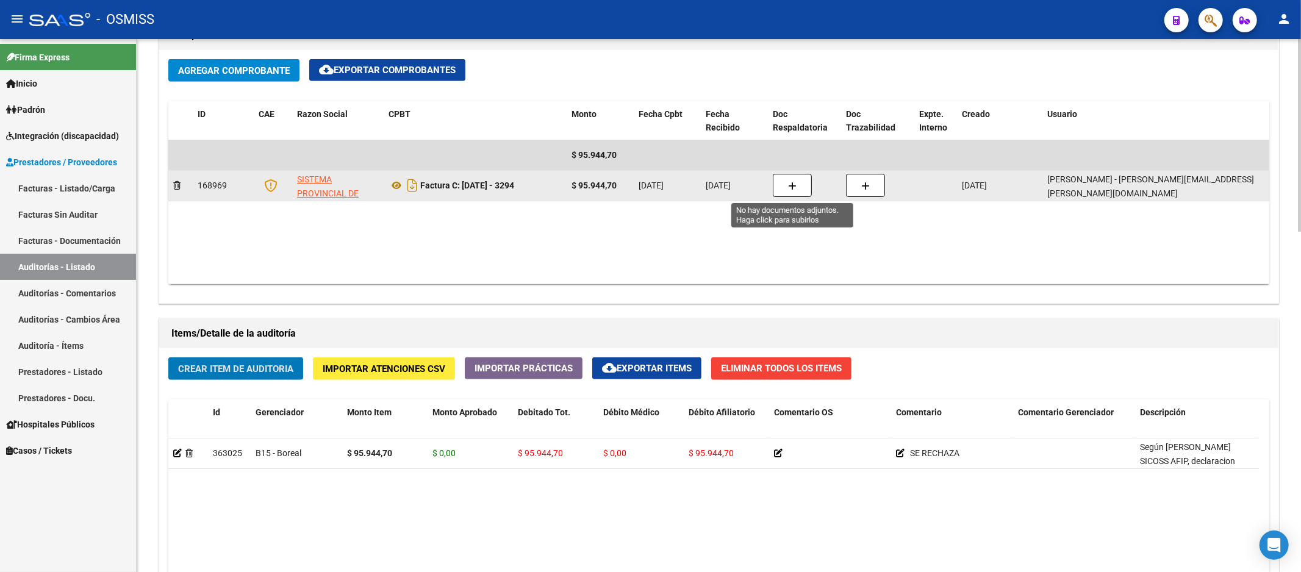
click at [779, 180] on button "button" at bounding box center [792, 185] width 39 height 23
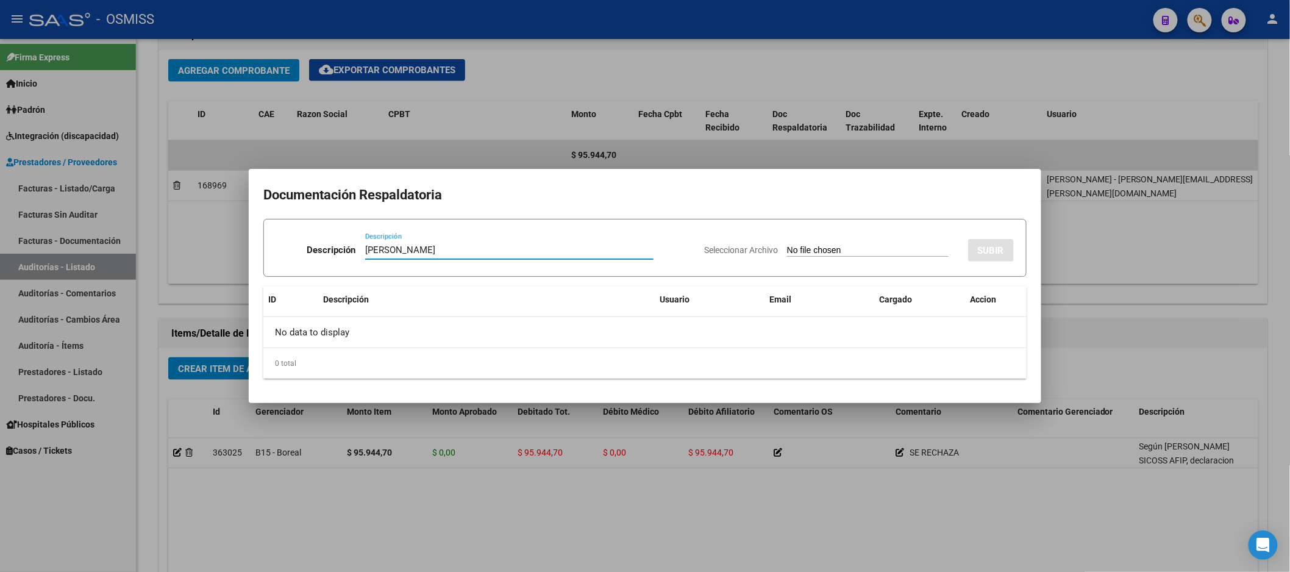
type input "[PERSON_NAME]"
click at [805, 248] on input "Seleccionar Archivo" at bounding box center [868, 251] width 162 height 12
type input "C:\fakepath\[PERSON_NAME].pdf"
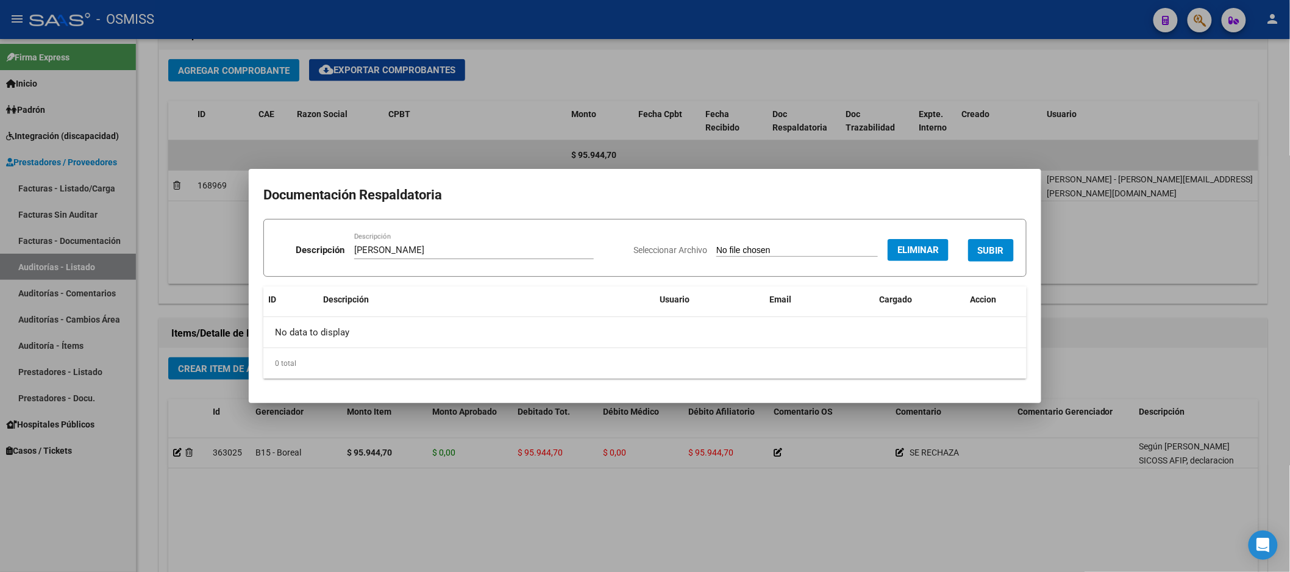
click at [1002, 246] on span "SUBIR" at bounding box center [991, 250] width 26 height 11
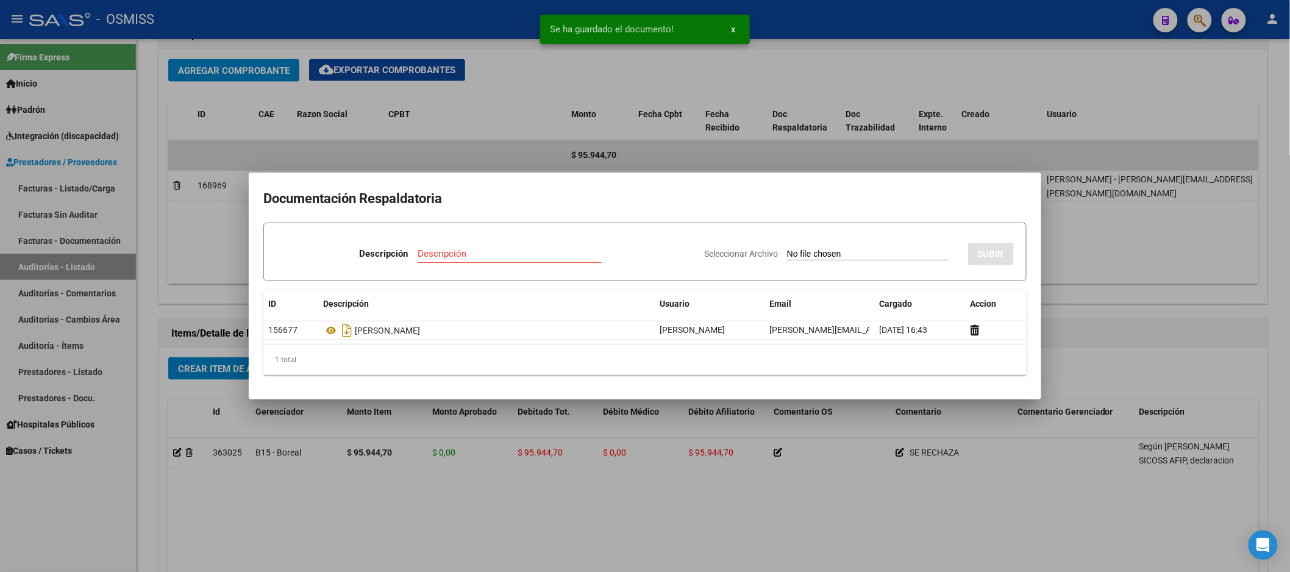
click at [1116, 400] on div at bounding box center [645, 286] width 1290 height 572
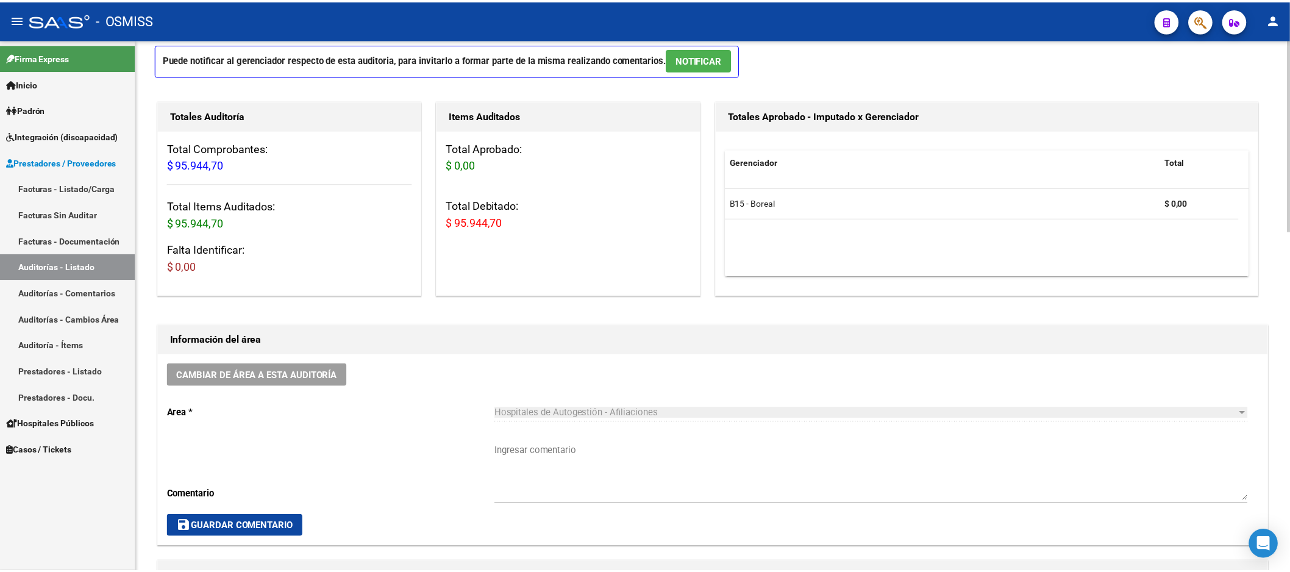
scroll to position [0, 0]
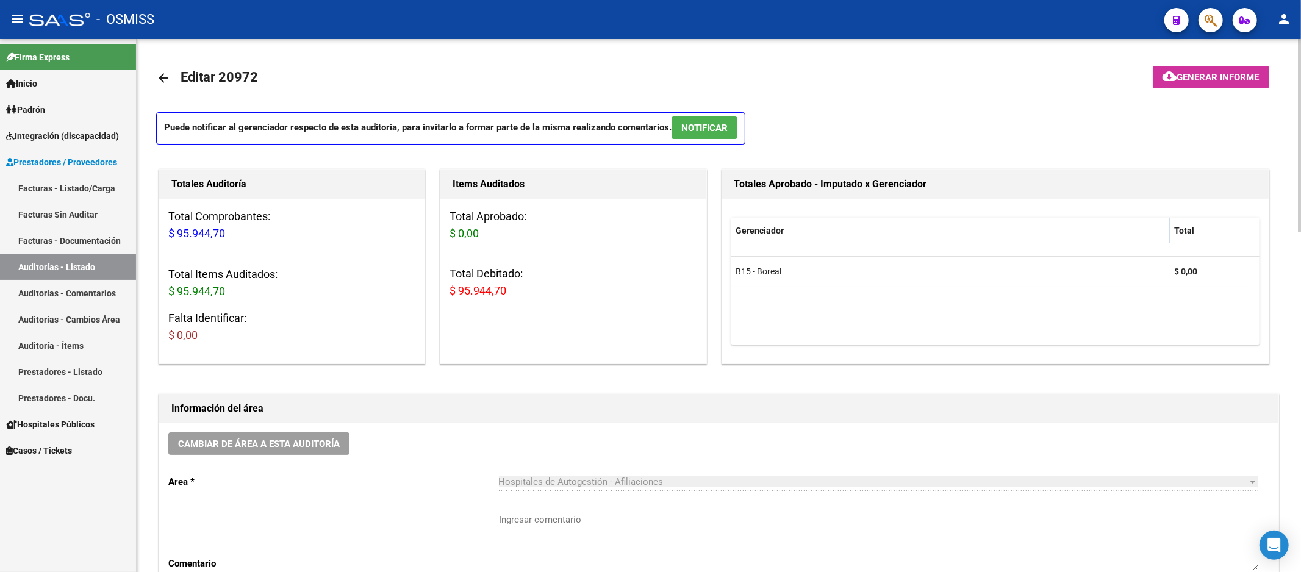
drag, startPoint x: 1182, startPoint y: 88, endPoint x: 1184, endPoint y: 82, distance: 7.0
click at [1184, 82] on button "cloud_download Generar informe" at bounding box center [1210, 77] width 116 height 23
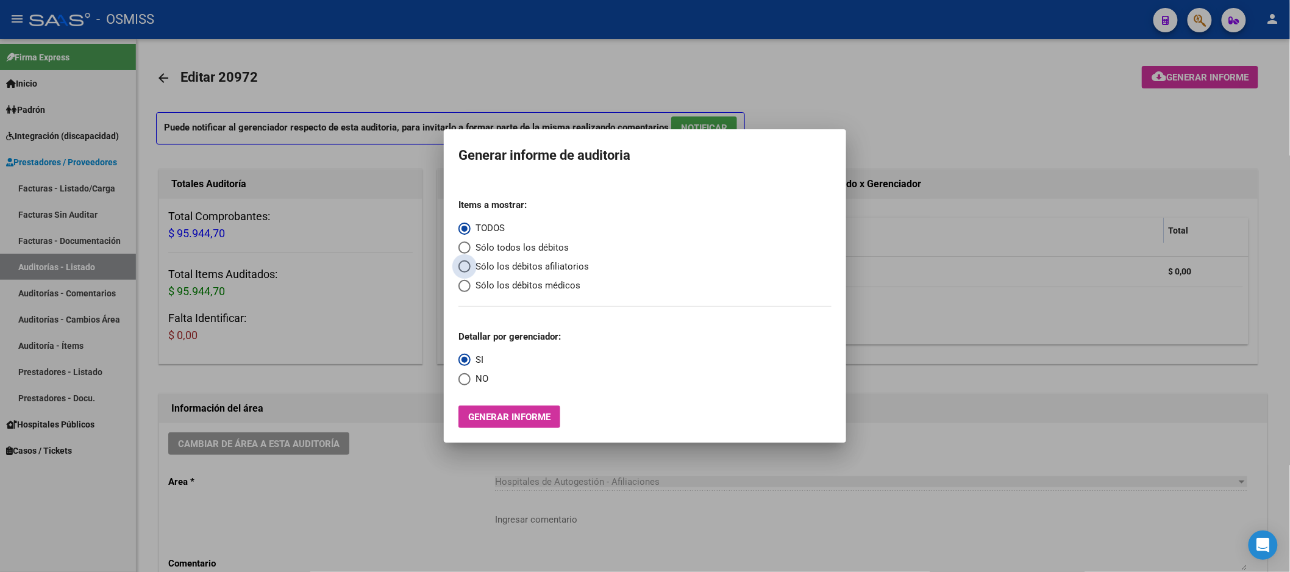
click at [493, 268] on span "Sólo los débitos afiliatorios" at bounding box center [530, 267] width 118 height 14
click at [471, 268] on input "Sólo los débitos afiliatorios" at bounding box center [465, 266] width 12 height 12
radio input "true"
click at [470, 373] on mat-radio-button "NO" at bounding box center [474, 379] width 30 height 14
click at [479, 376] on span "NO" at bounding box center [480, 379] width 18 height 14
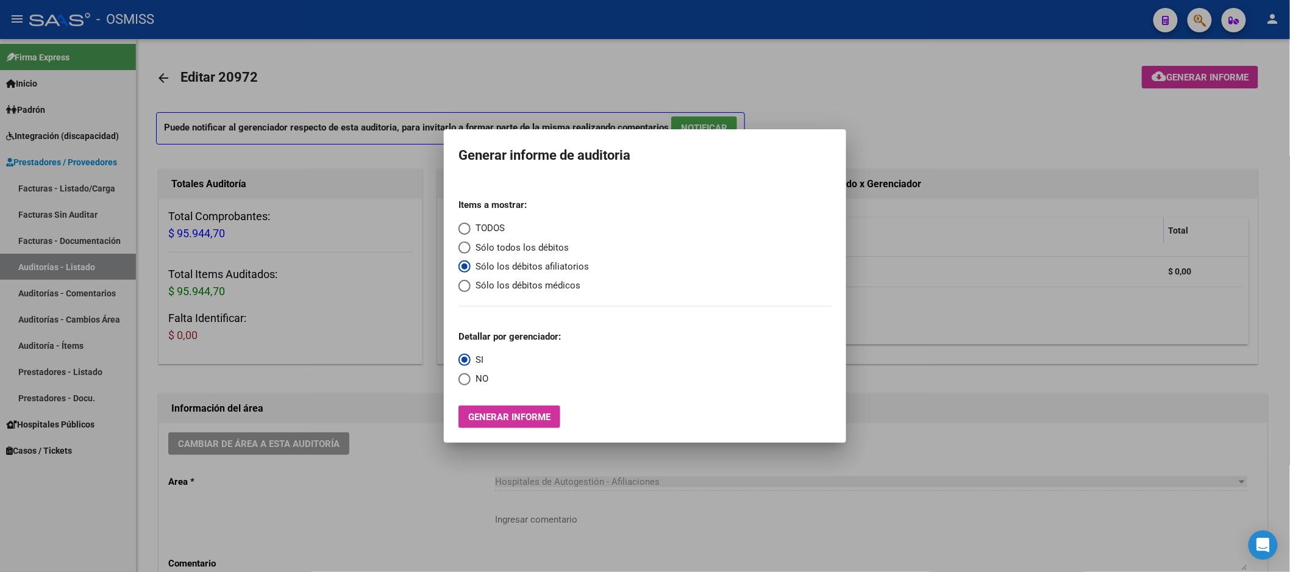
click at [471, 376] on input "NO" at bounding box center [465, 379] width 12 height 12
radio input "true"
click at [495, 417] on span "Generar informe" at bounding box center [509, 417] width 82 height 11
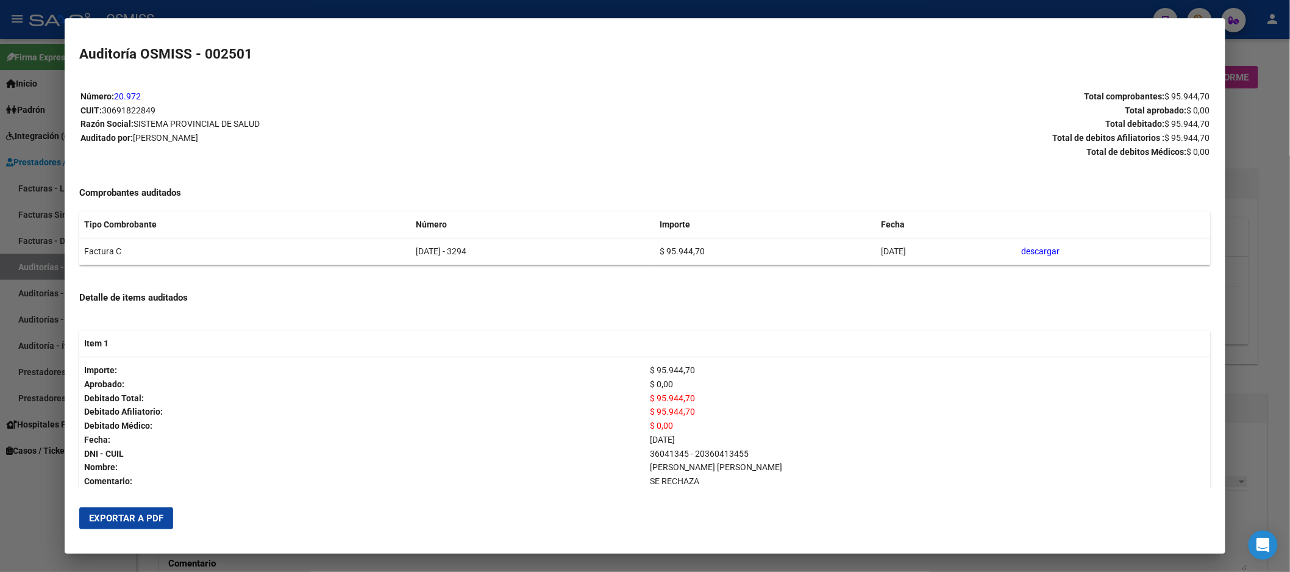
click at [89, 523] on span "Exportar a PDF" at bounding box center [126, 518] width 74 height 11
click at [1248, 303] on div at bounding box center [645, 286] width 1290 height 572
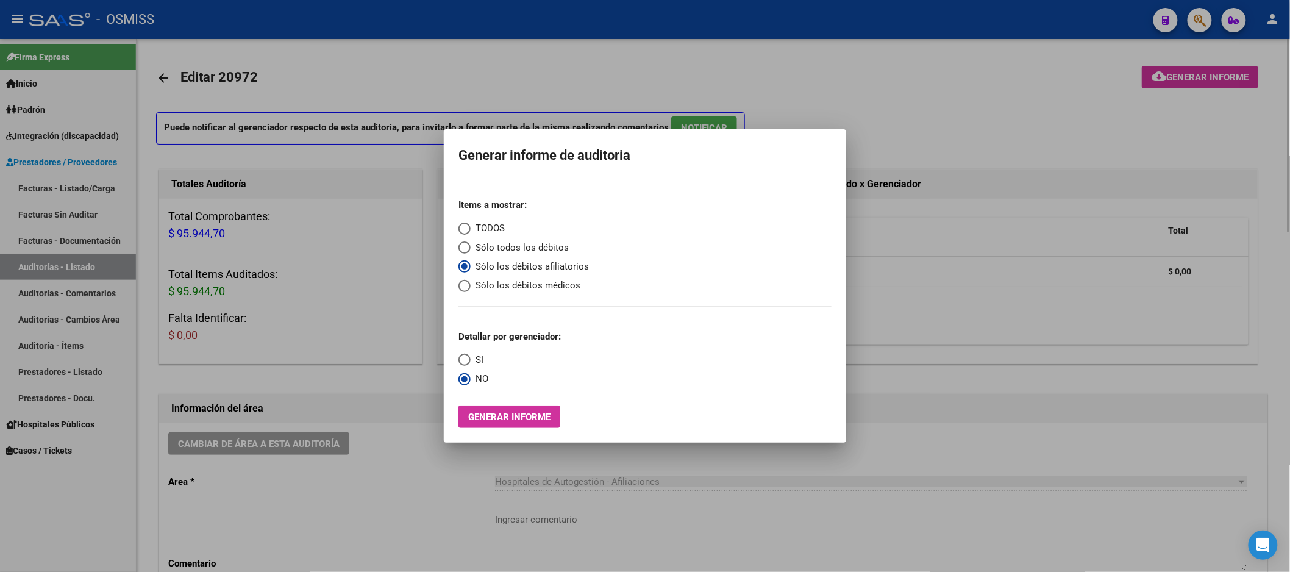
click at [423, 389] on div at bounding box center [645, 286] width 1290 height 572
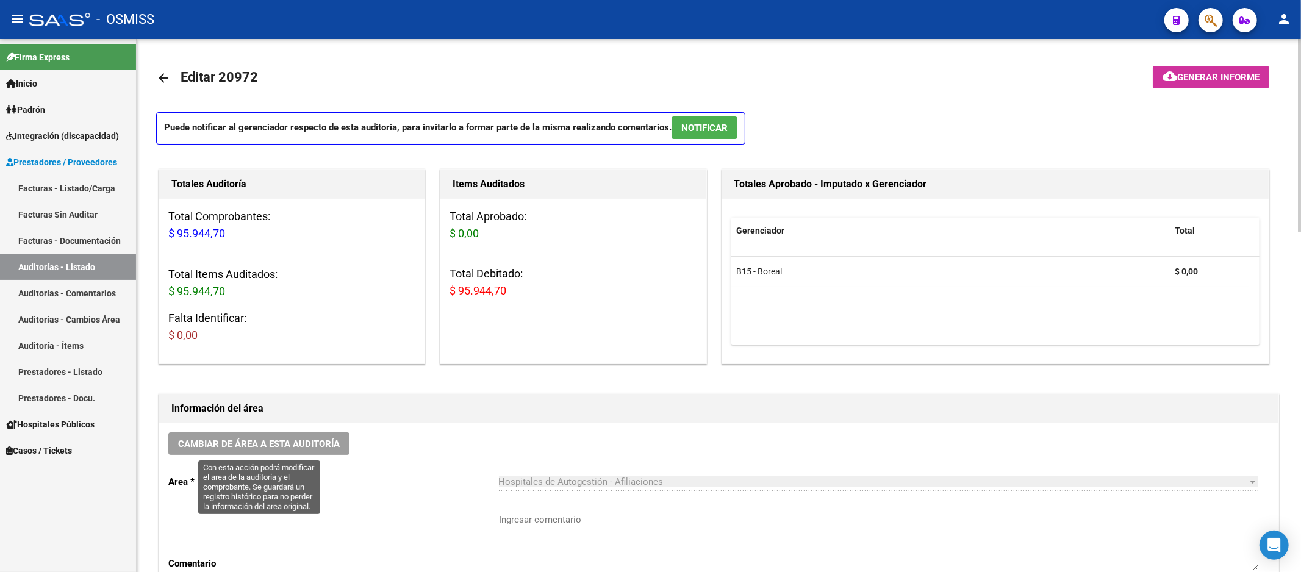
click at [336, 454] on button "Cambiar de área a esta auditoría" at bounding box center [258, 443] width 181 height 23
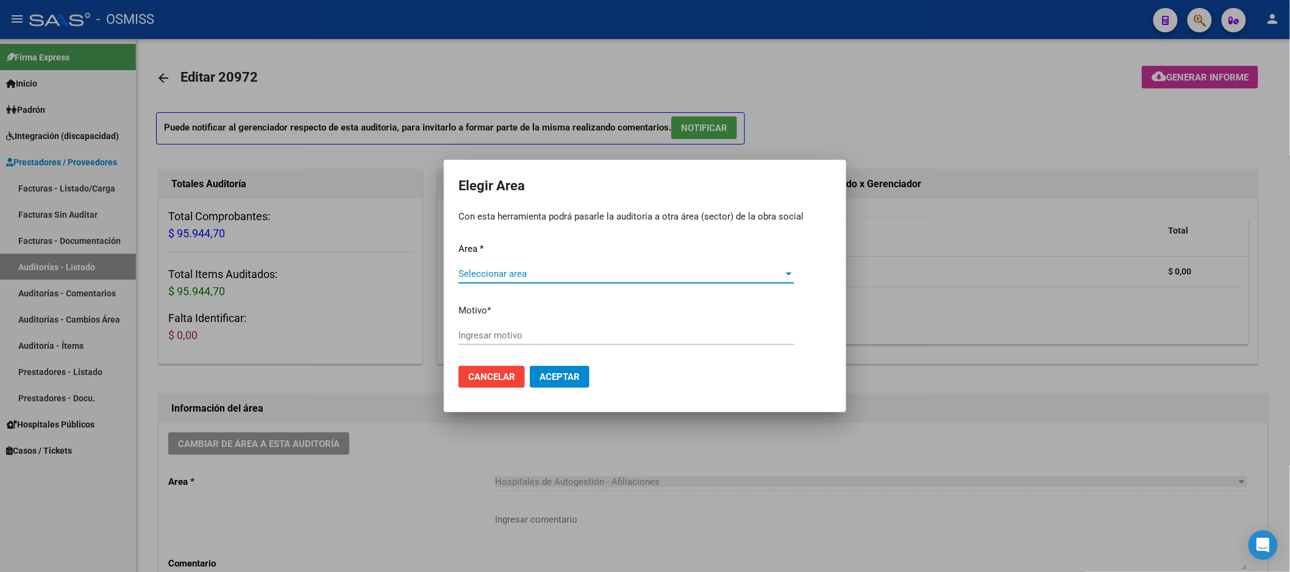
click at [525, 276] on span "Seleccionar area" at bounding box center [621, 273] width 325 height 11
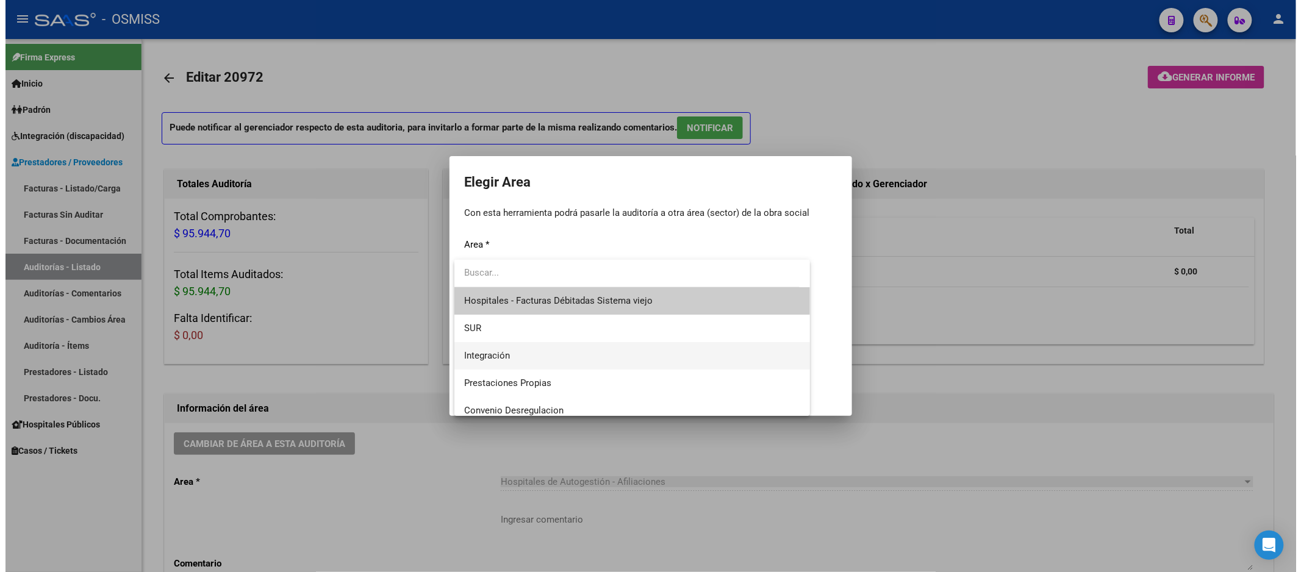
scroll to position [135, 0]
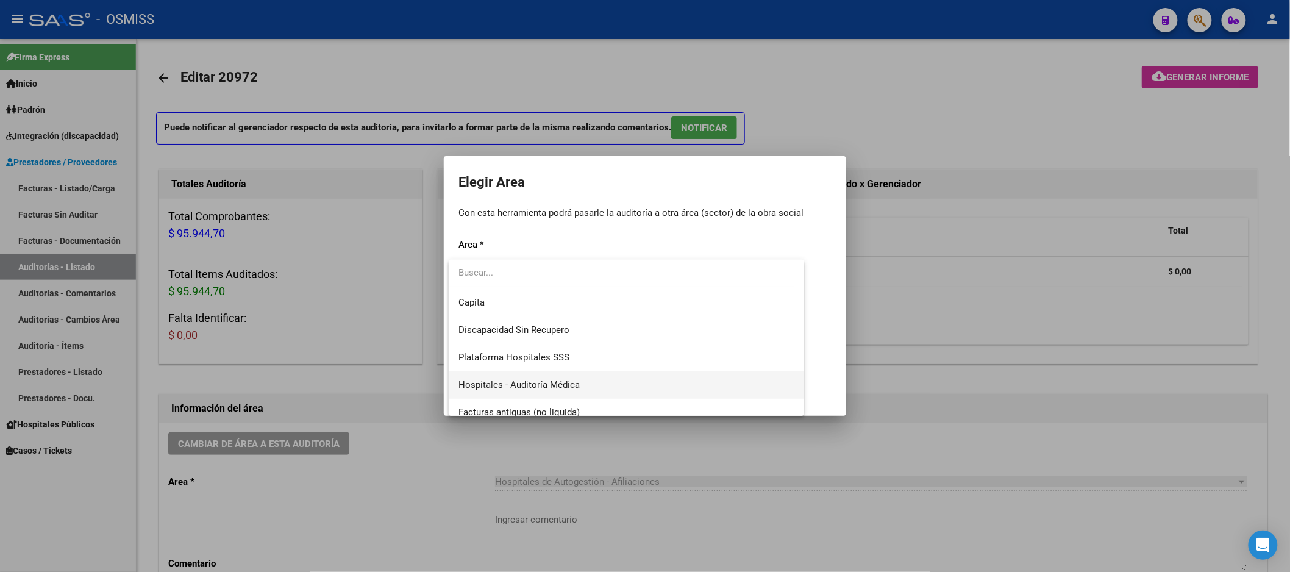
click at [552, 379] on span "Hospitales - Auditoría Médica" at bounding box center [627, 384] width 336 height 27
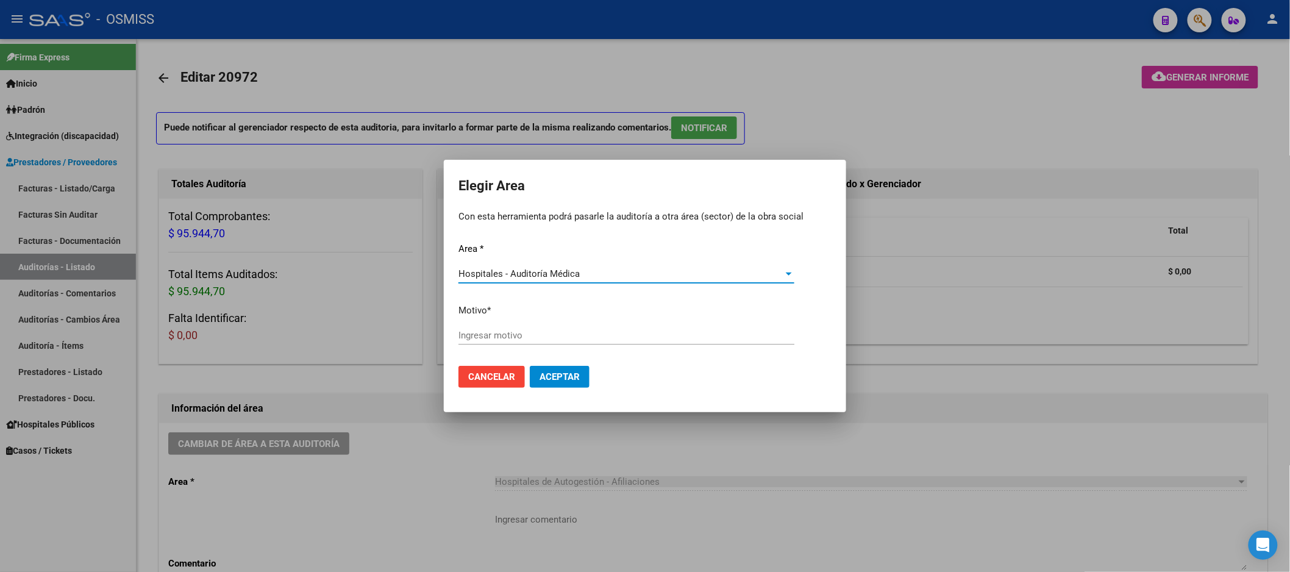
click at [571, 322] on div "Area * Hospitales - Auditoría Médica Seleccionar area Motivo * [GEOGRAPHIC_DATA…" at bounding box center [645, 299] width 373 height 115
click at [571, 330] on input "Ingresar motivo" at bounding box center [627, 335] width 336 height 11
type input "AUDITADO"
click at [551, 371] on span "Aceptar" at bounding box center [560, 376] width 40 height 11
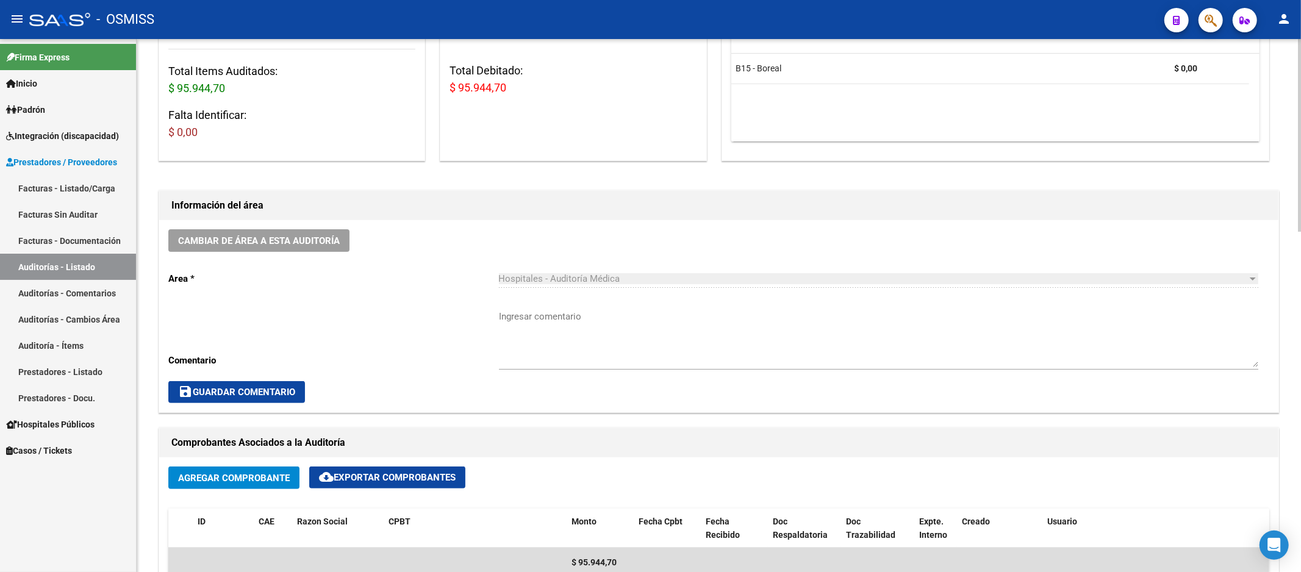
scroll to position [338, 0]
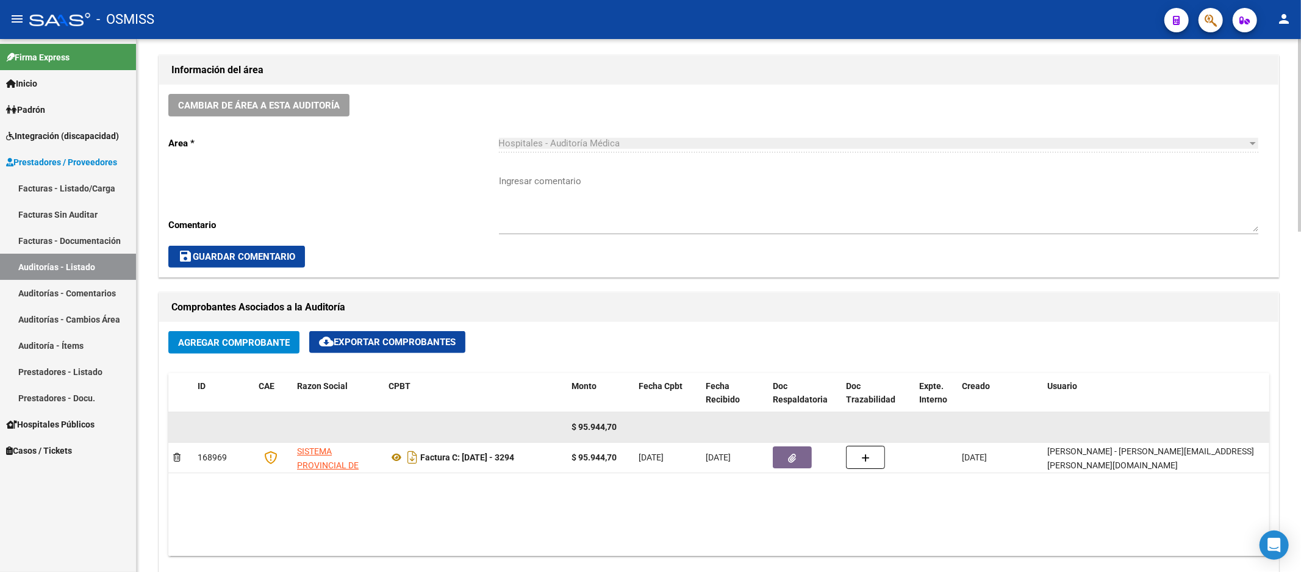
drag, startPoint x: 311, startPoint y: 490, endPoint x: 261, endPoint y: 437, distance: 73.3
click at [311, 490] on datatable-body "$ 95.944,70 168969 SISTEMA PROVINCIAL DE SALUD Factura C: [DATE] - 3294 $ 95.94…" at bounding box center [718, 484] width 1101 height 144
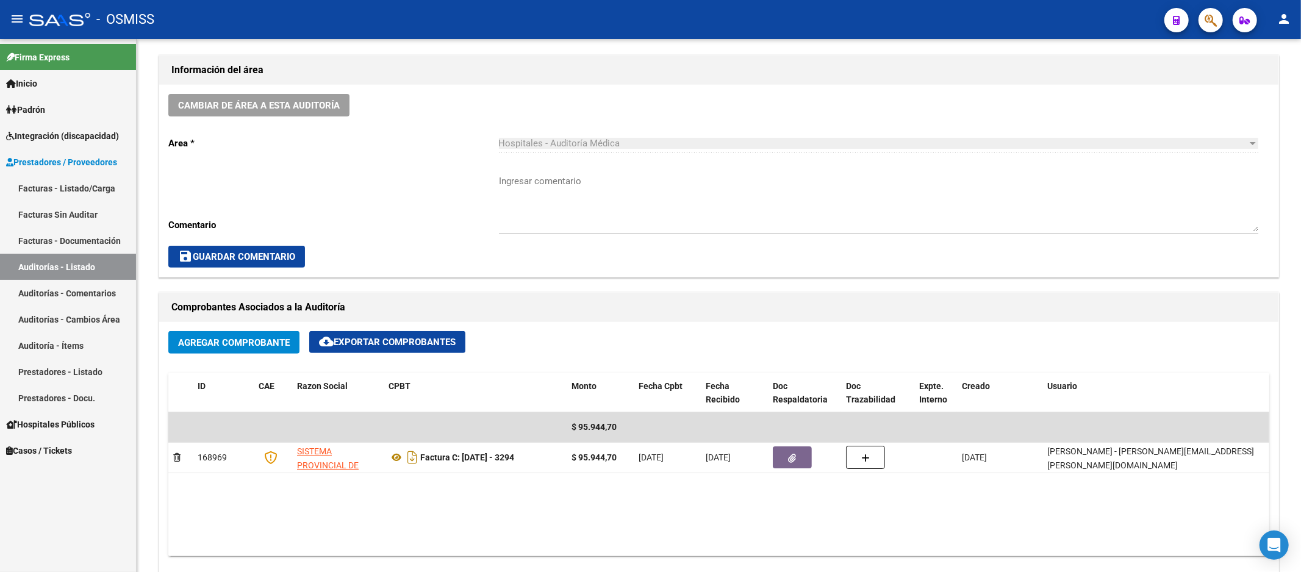
click at [117, 257] on link "Auditorías - Listado" at bounding box center [68, 267] width 136 height 26
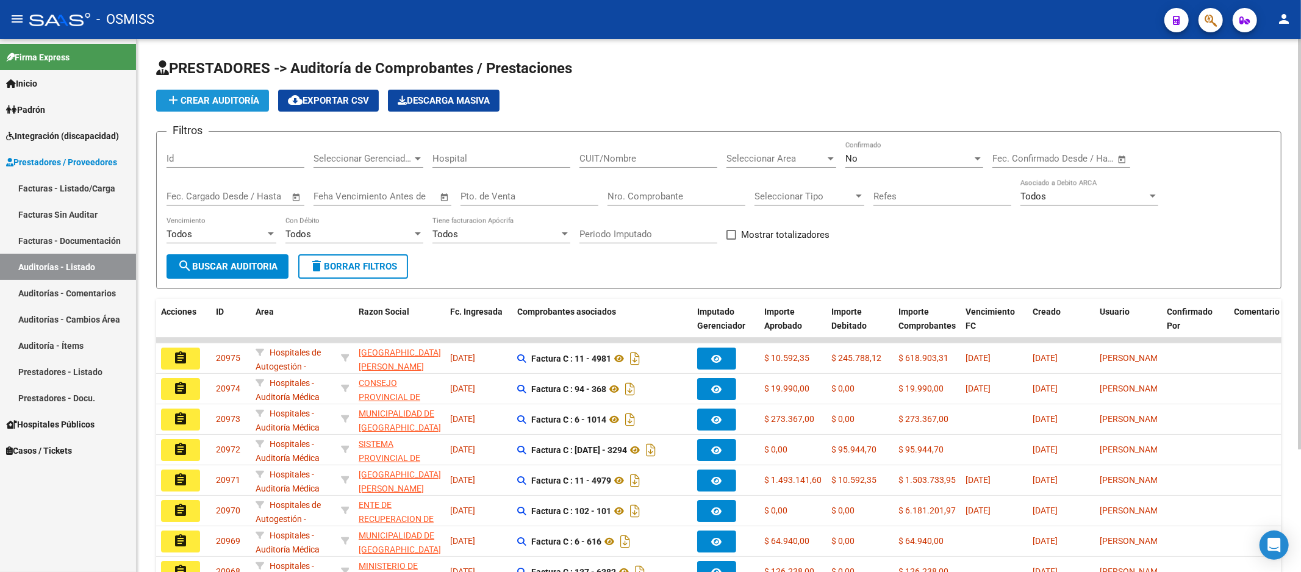
click at [201, 91] on button "add Crear Auditoría" at bounding box center [212, 101] width 113 height 22
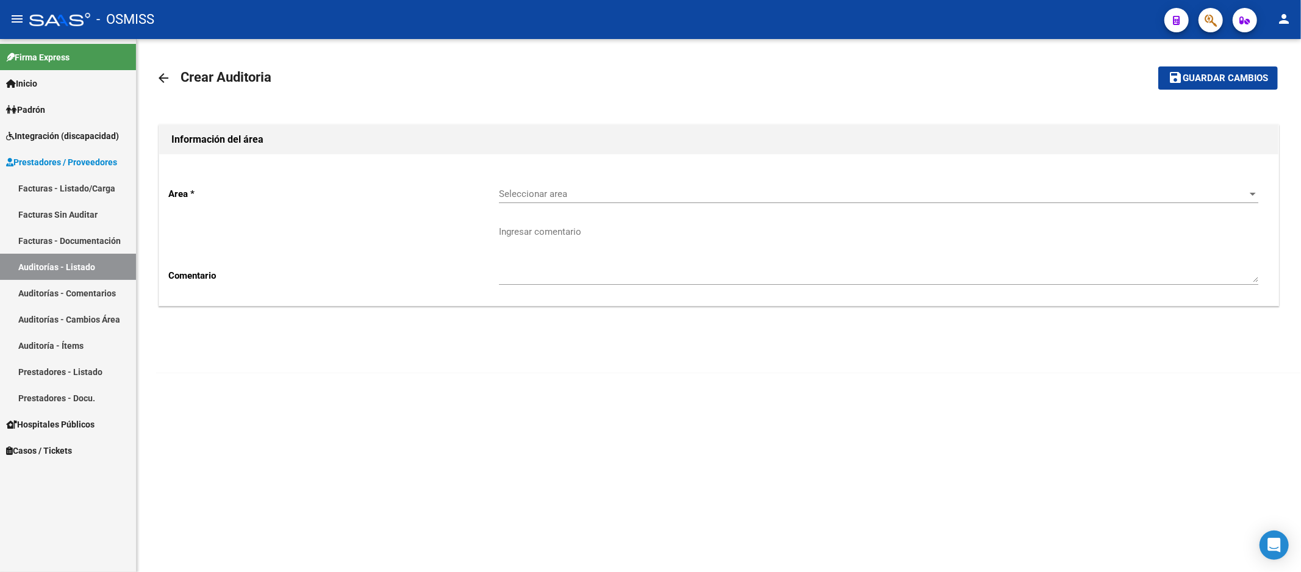
click at [587, 199] on span "Seleccionar area" at bounding box center [873, 193] width 748 height 11
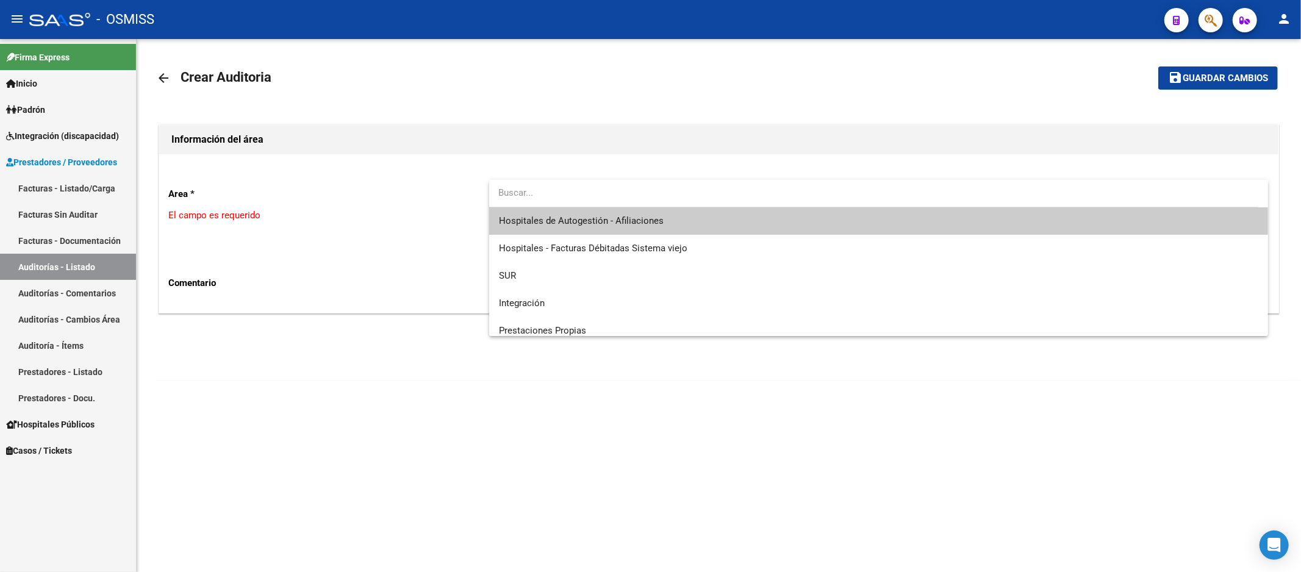
click at [593, 207] on span "Hospitales de Autogestión - Afiliaciones" at bounding box center [879, 220] width 760 height 27
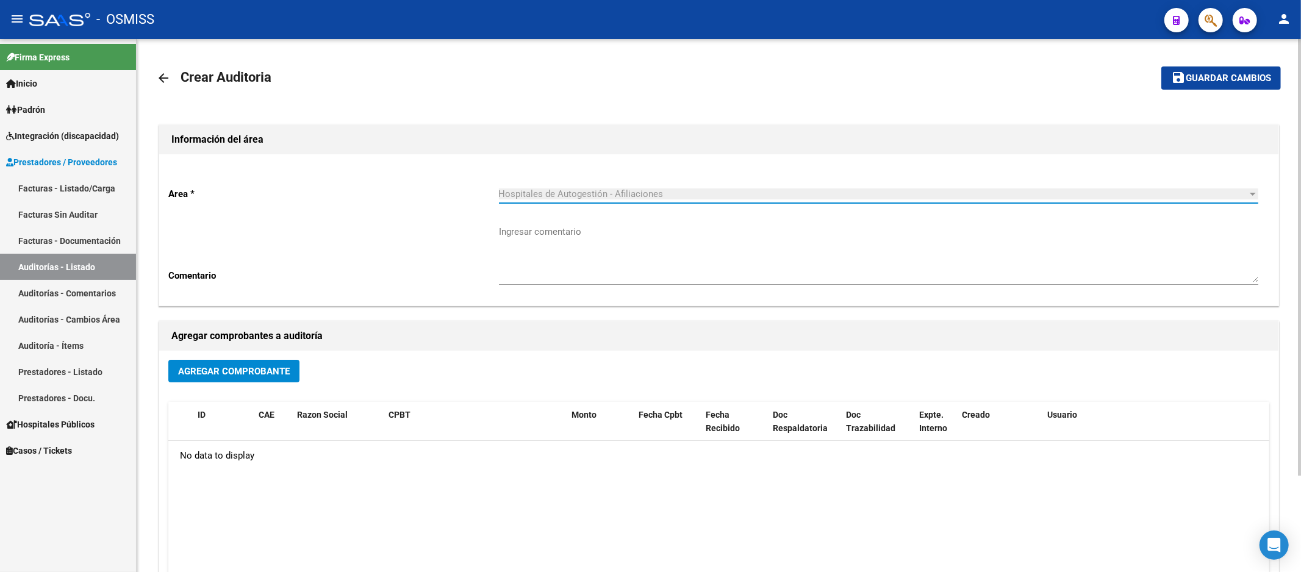
click at [282, 366] on span "Agregar Comprobante" at bounding box center [234, 371] width 112 height 11
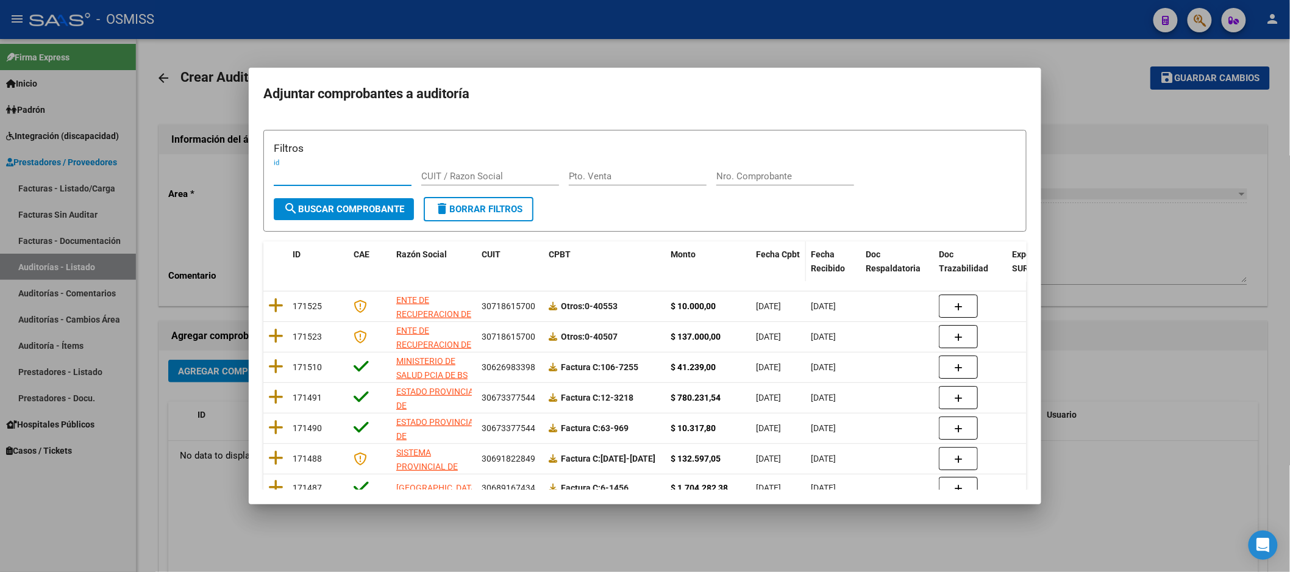
click at [765, 252] on span "Fecha Cpbt" at bounding box center [778, 254] width 44 height 10
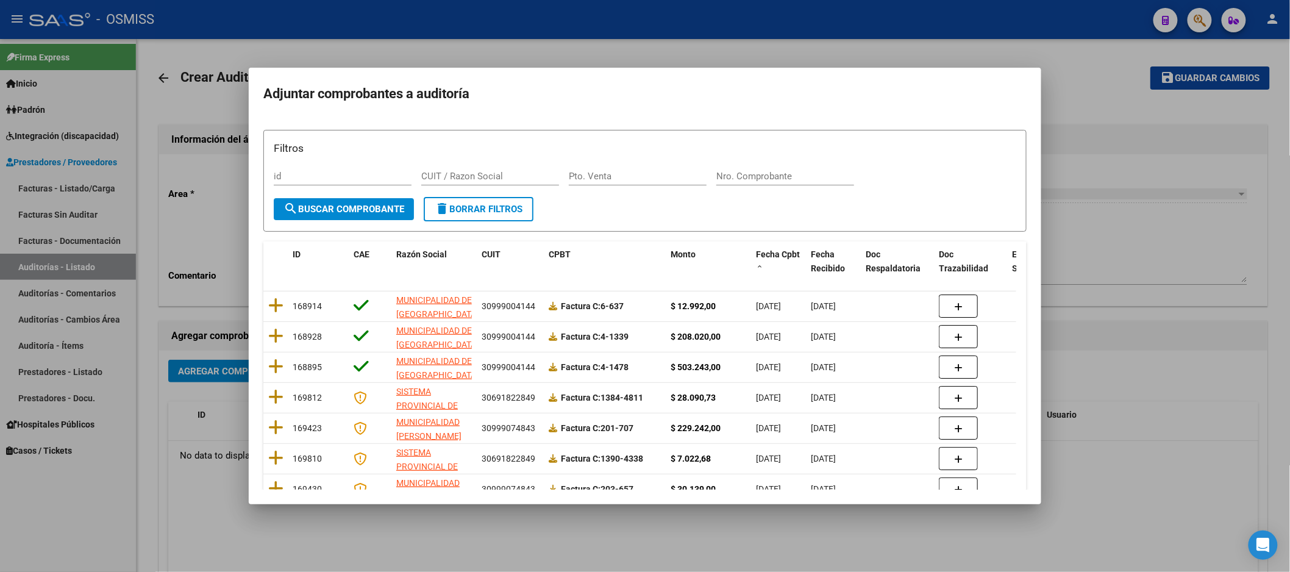
click at [744, 184] on div "Nro. Comprobante" at bounding box center [785, 176] width 138 height 18
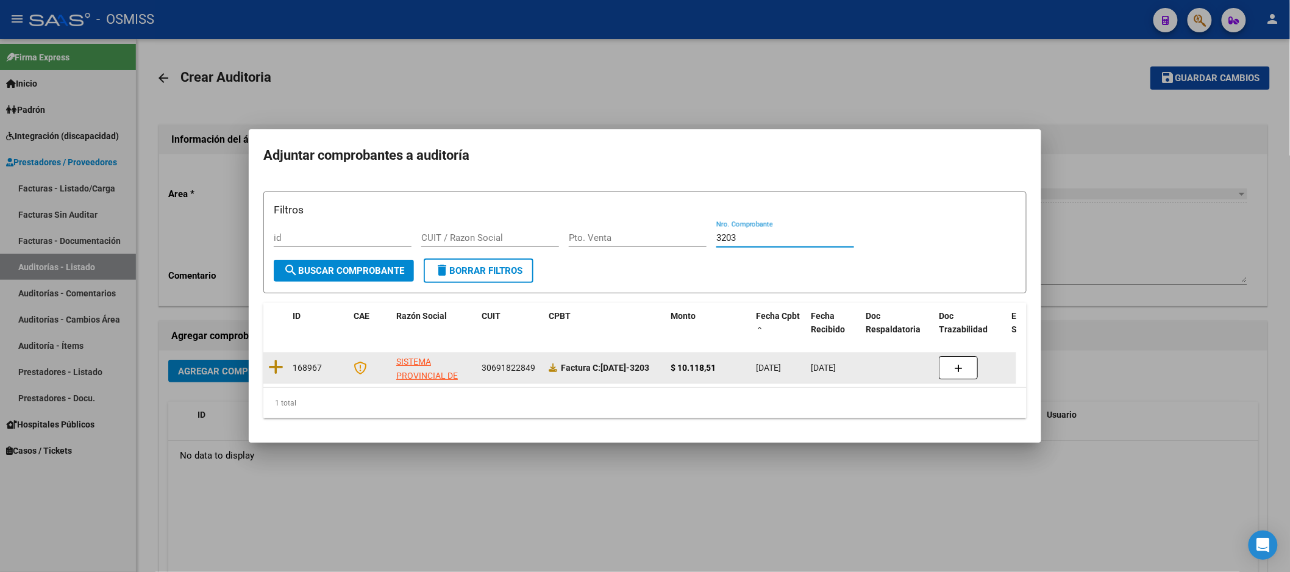
type input "3203"
drag, startPoint x: 285, startPoint y: 352, endPoint x: 278, endPoint y: 352, distance: 6.7
click at [279, 353] on datatable-body-cell at bounding box center [275, 368] width 24 height 30
click at [278, 359] on icon at bounding box center [275, 367] width 15 height 17
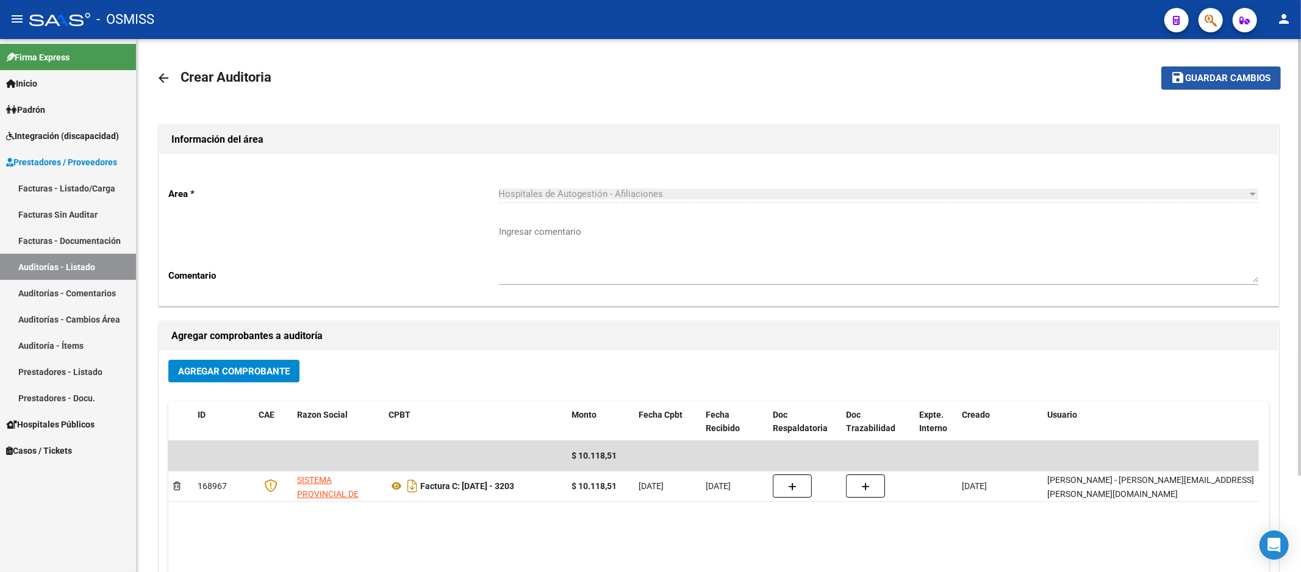
click at [1168, 68] on button "save Guardar cambios" at bounding box center [1221, 77] width 120 height 23
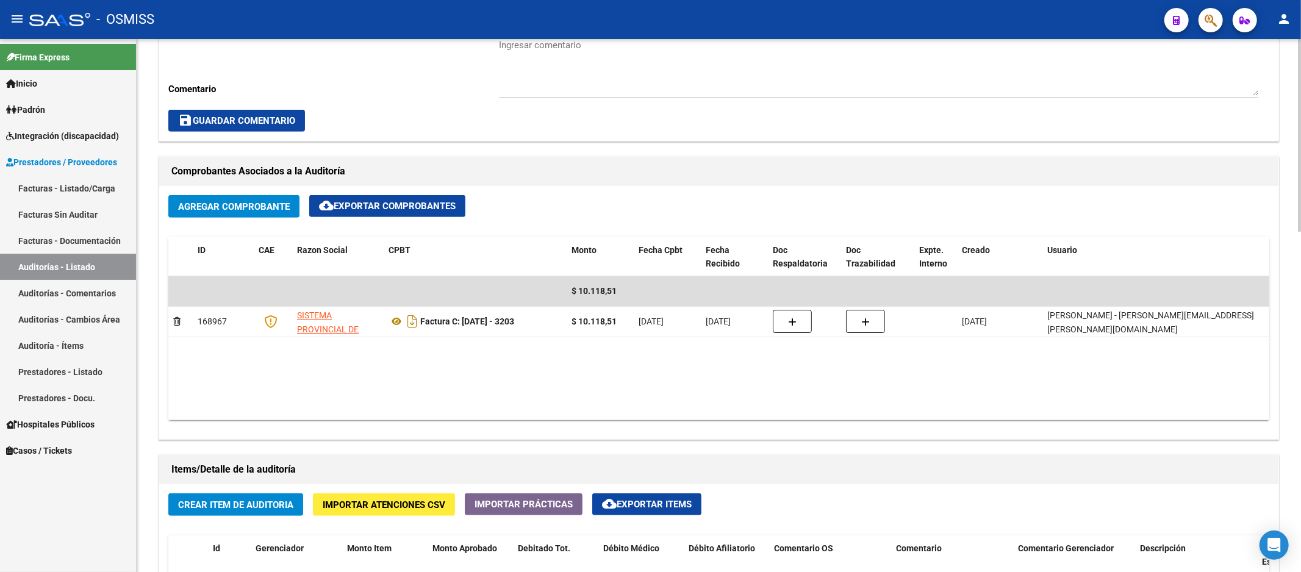
scroll to position [677, 0]
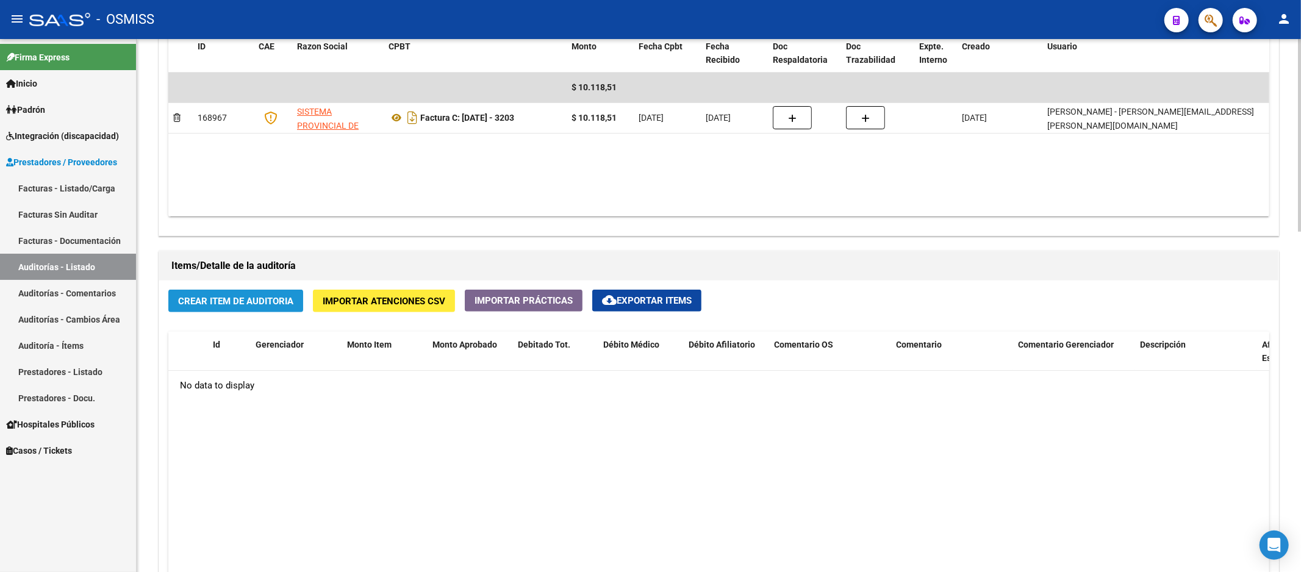
click at [235, 309] on button "Crear Item de Auditoria" at bounding box center [235, 301] width 135 height 23
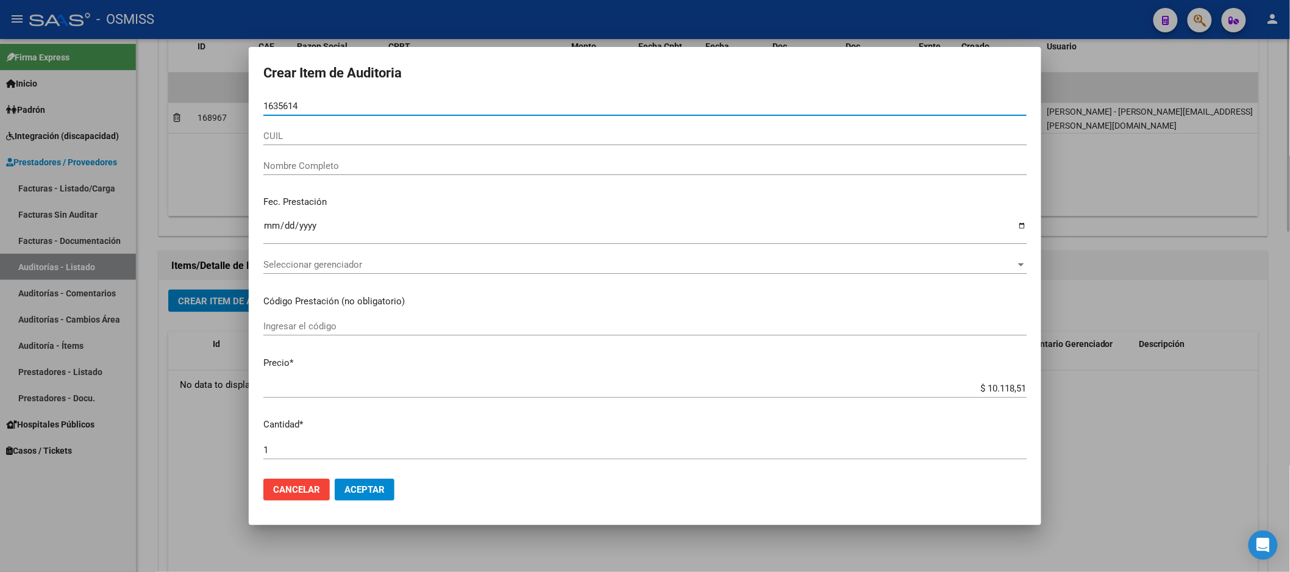
type input "16356149"
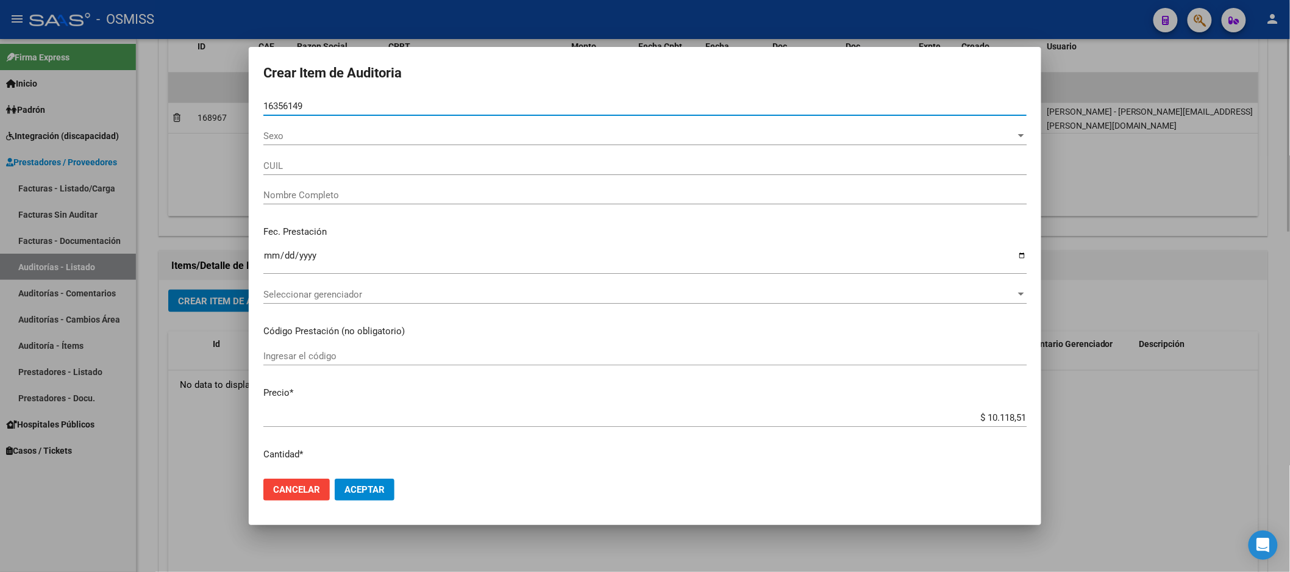
type input "20163561493"
type input "[PERSON_NAME]"
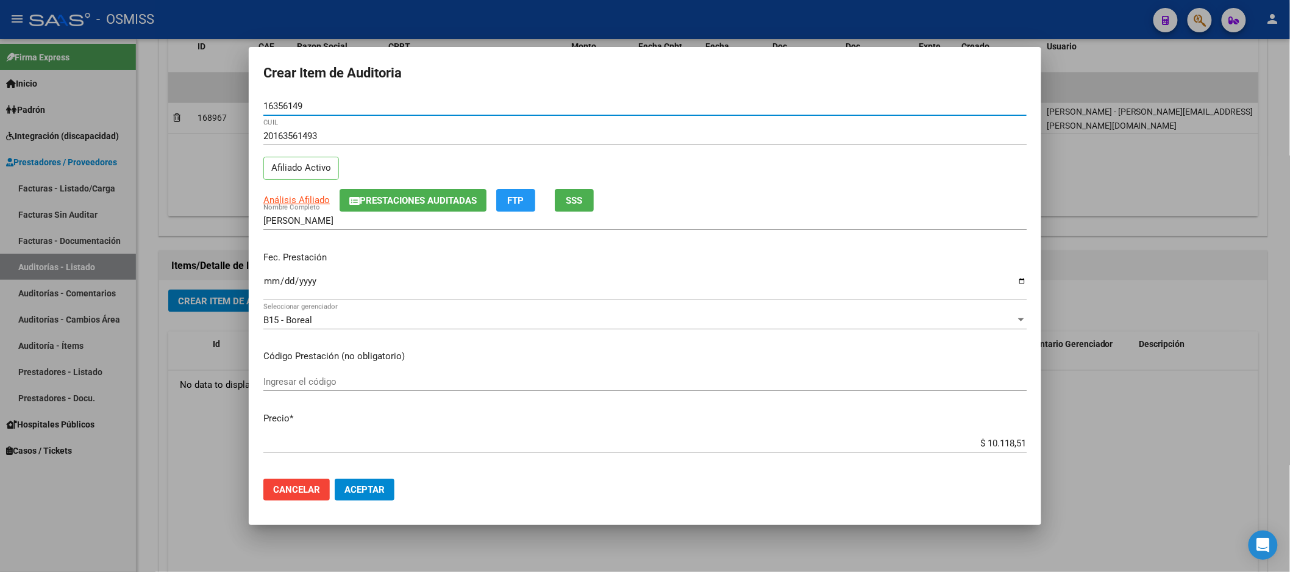
type input "16356149"
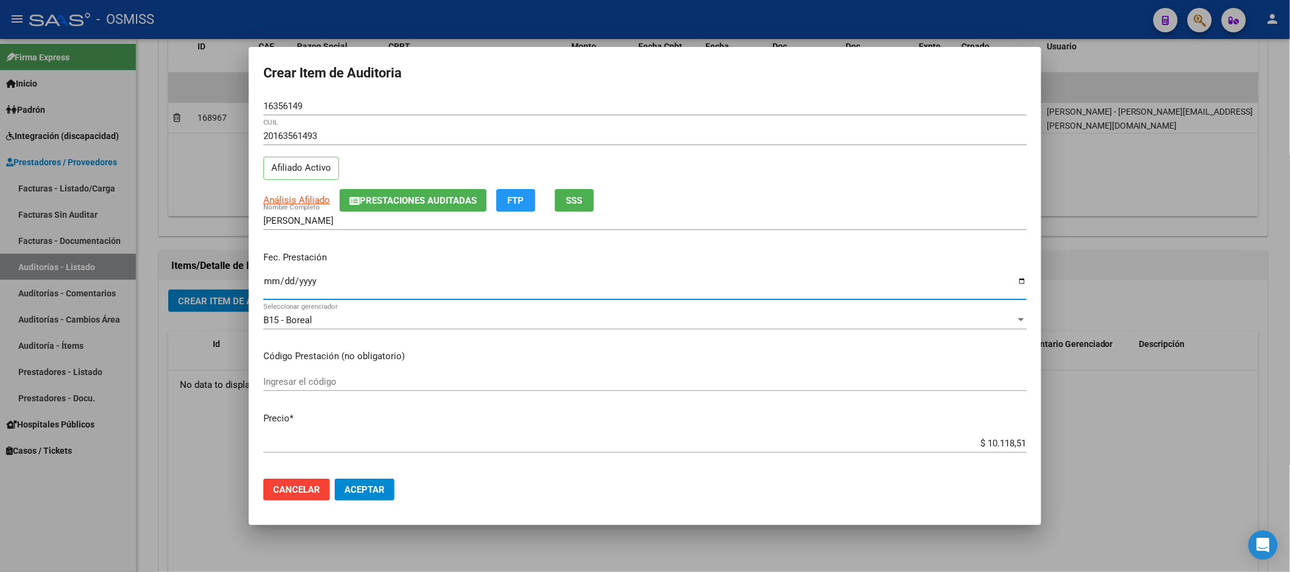
click at [274, 284] on input "Ingresar la fecha" at bounding box center [644, 286] width 763 height 20
type input "[DATE]"
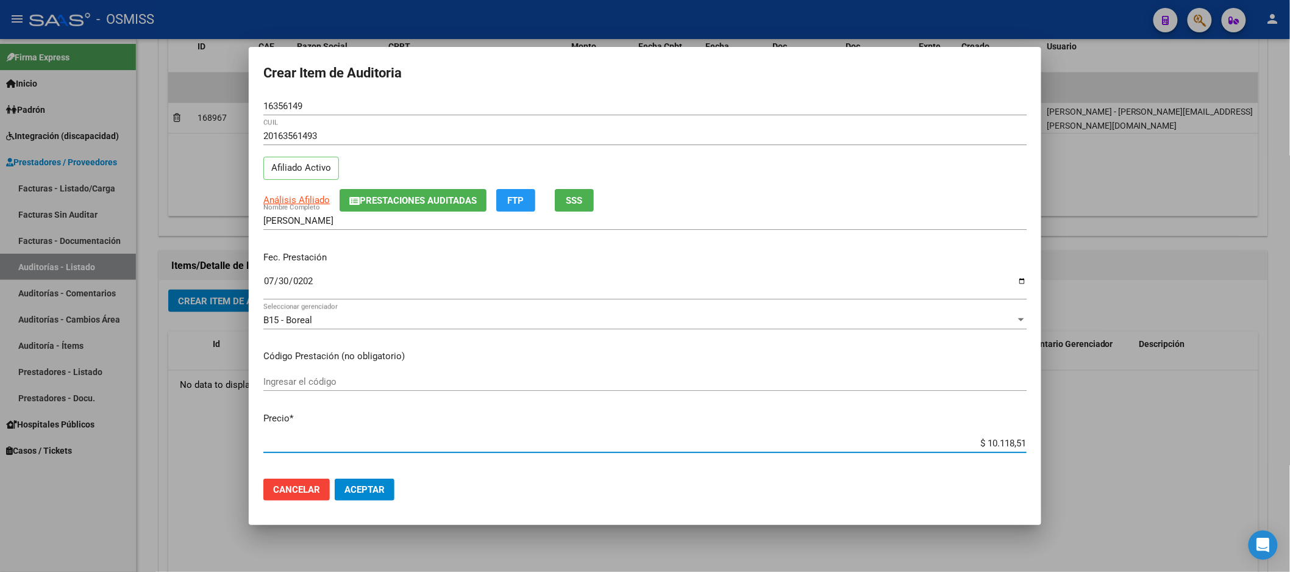
drag, startPoint x: 953, startPoint y: 444, endPoint x: 1135, endPoint y: 427, distance: 182.5
click at [1108, 429] on div "Crear Item de Auditoria 16356149 Nro Documento 20163561493 CUIL Afiliado Activo…" at bounding box center [645, 286] width 1290 height 572
click at [381, 491] on span "Aceptar" at bounding box center [365, 489] width 40 height 11
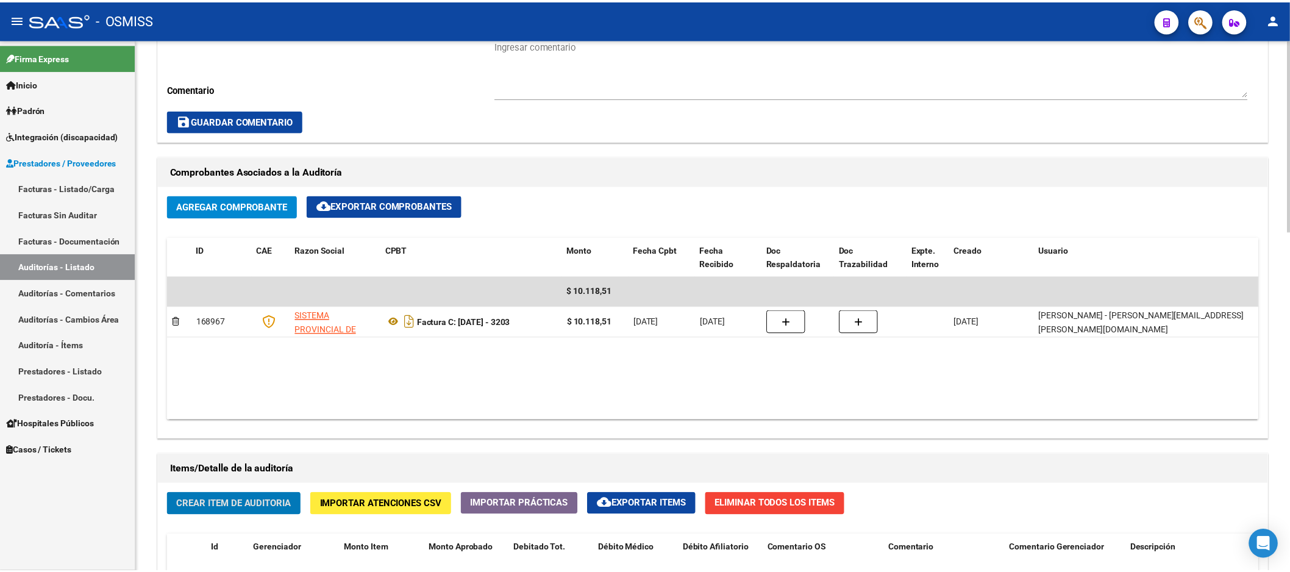
scroll to position [271, 0]
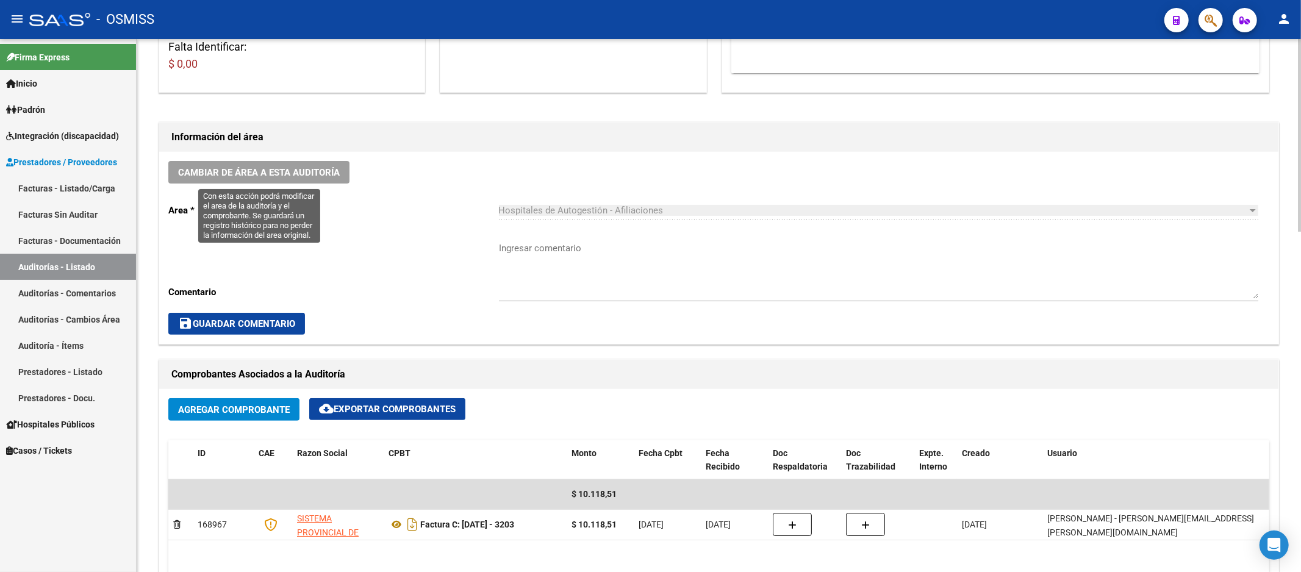
click at [329, 179] on button "Cambiar de área a esta auditoría" at bounding box center [258, 172] width 181 height 23
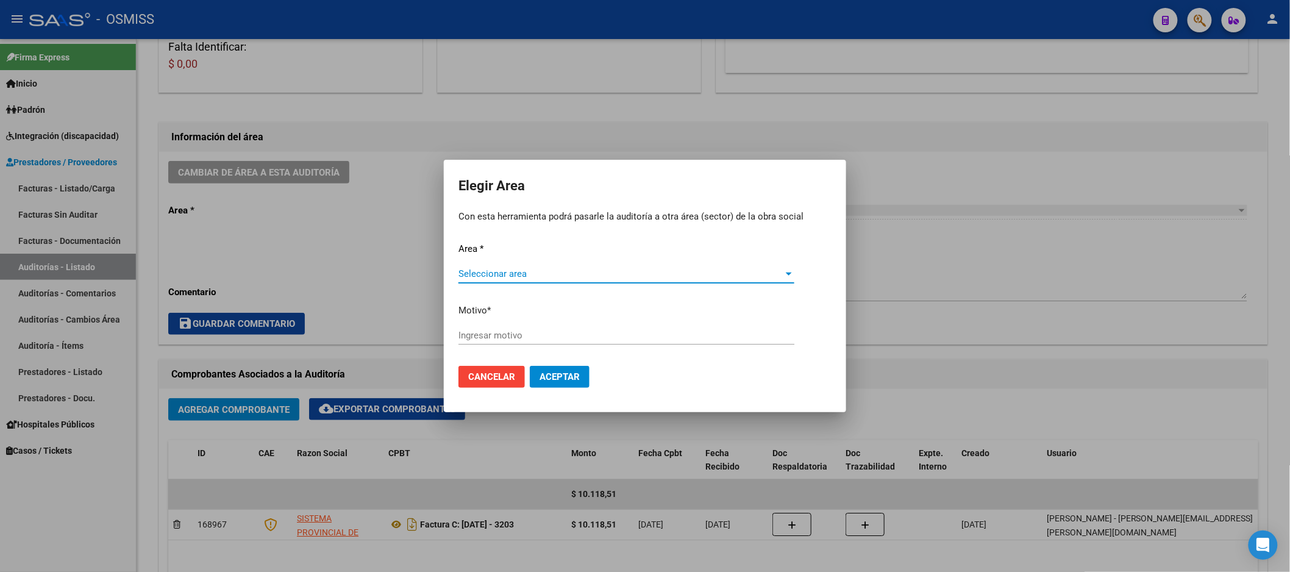
click at [568, 279] on span "Seleccionar area" at bounding box center [621, 273] width 325 height 11
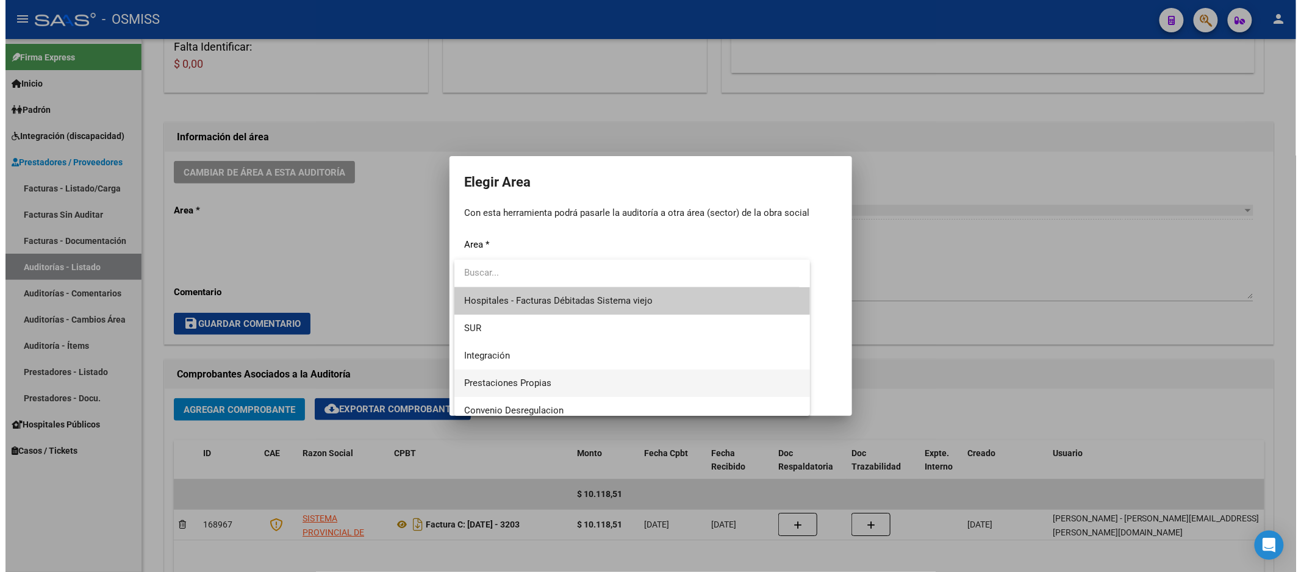
scroll to position [135, 0]
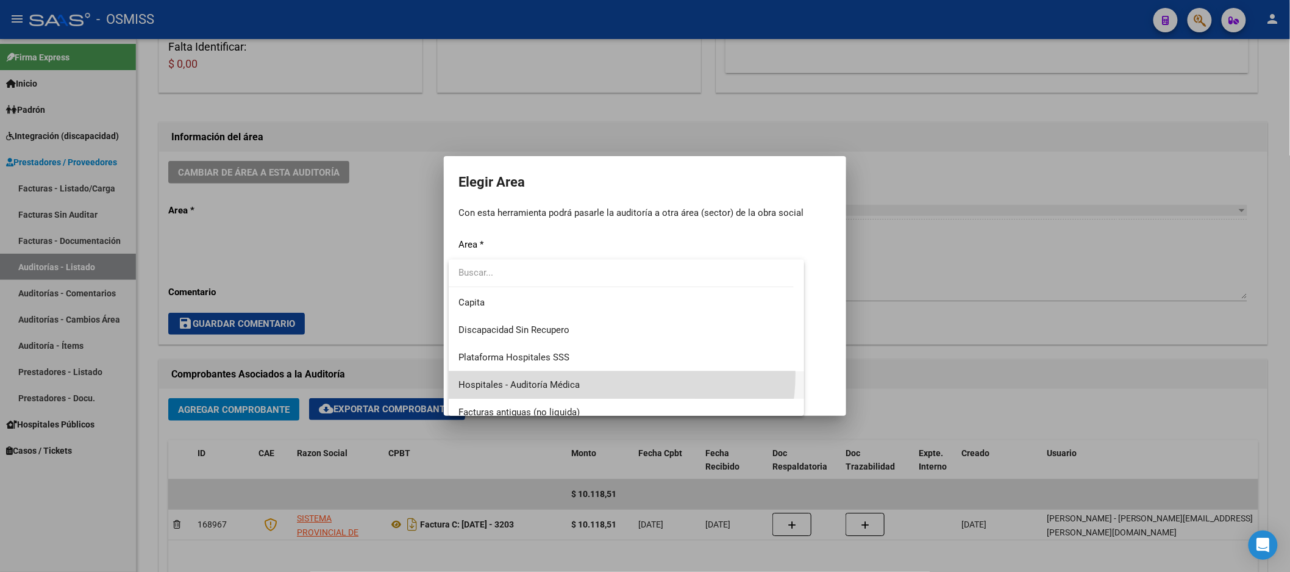
click at [590, 374] on span "Hospitales - Auditoría Médica" at bounding box center [627, 384] width 336 height 27
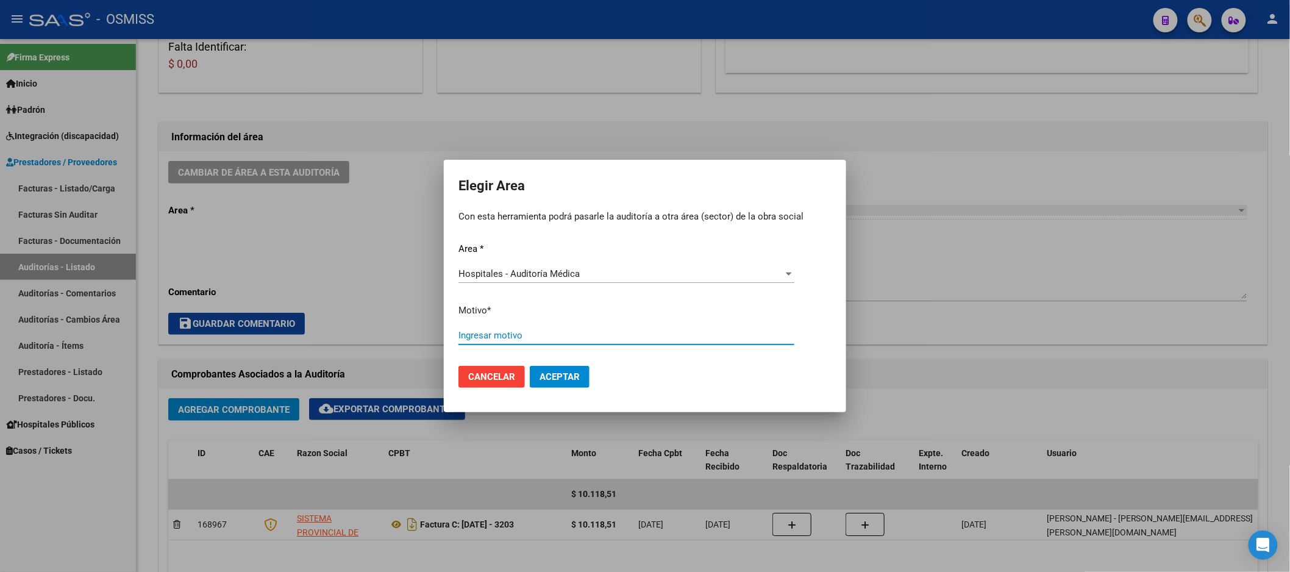
click at [606, 338] on input "Ingresar motivo" at bounding box center [627, 335] width 336 height 11
type input "AUDITADO"
click at [557, 371] on span "Aceptar" at bounding box center [560, 376] width 40 height 11
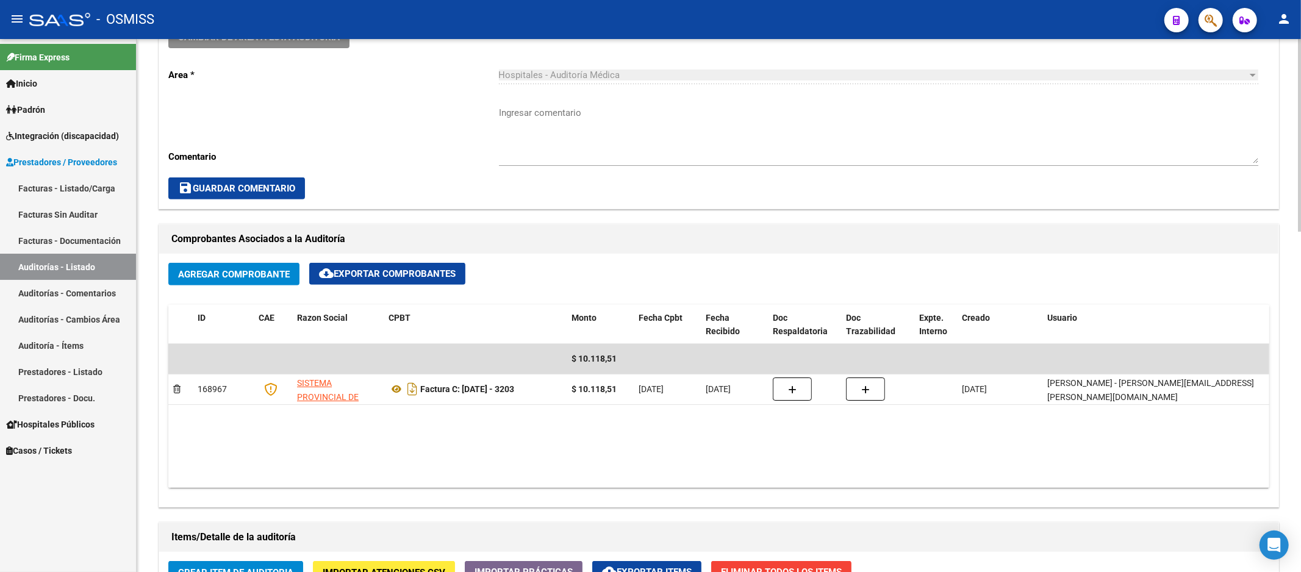
scroll to position [271, 0]
